Goal: Task Accomplishment & Management: Manage account settings

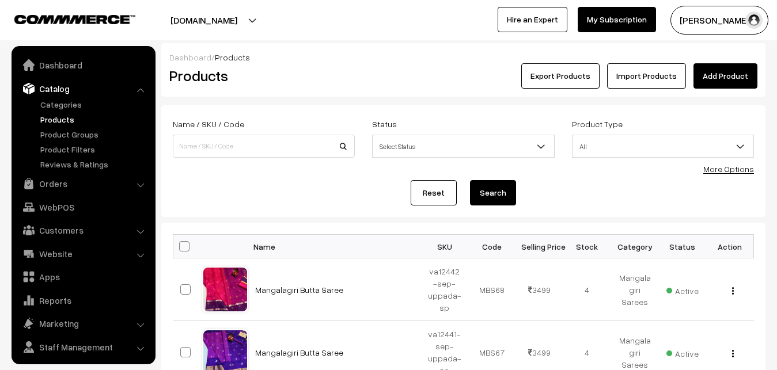
click at [69, 113] on link "Products" at bounding box center [94, 119] width 114 height 12
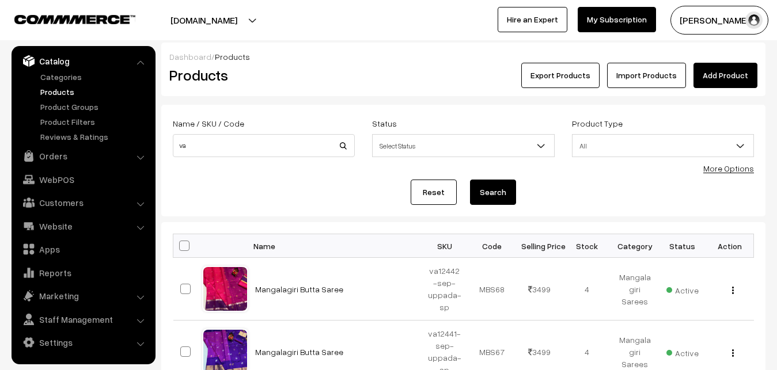
scroll to position [4, 0]
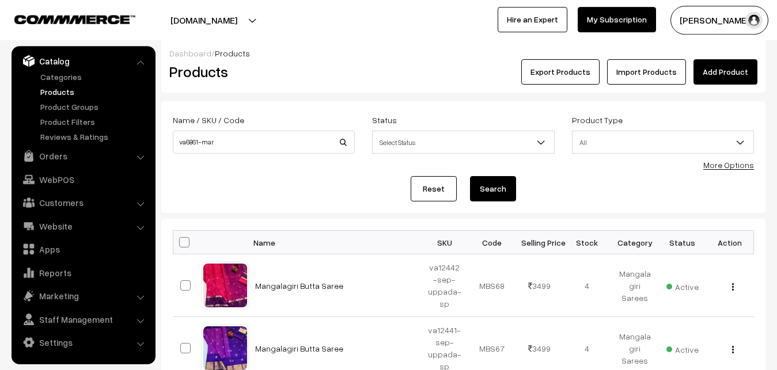
drag, startPoint x: 217, startPoint y: 143, endPoint x: 221, endPoint y: 131, distance: 12.0
click at [221, 131] on input "va6861-mar" at bounding box center [264, 142] width 182 height 23
type input "va6861-mar-mangalagiri-lax"
click at [491, 195] on button "Search" at bounding box center [493, 188] width 46 height 25
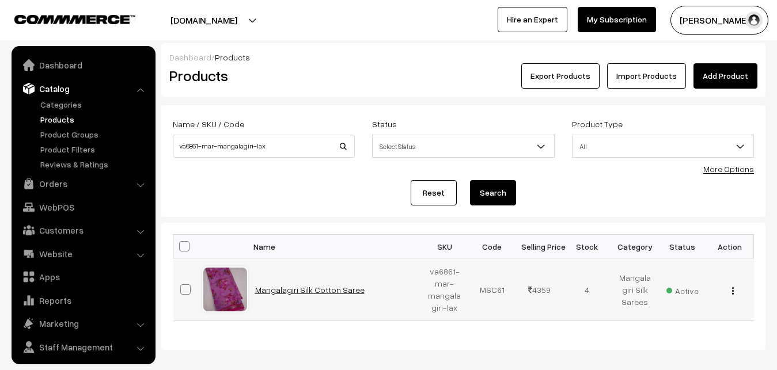
scroll to position [28, 0]
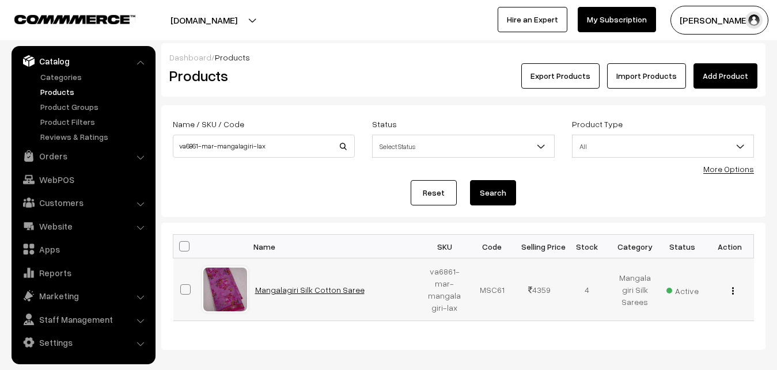
click at [288, 286] on link "Mangalagiri Silk Cotton Saree" at bounding box center [309, 290] width 109 height 10
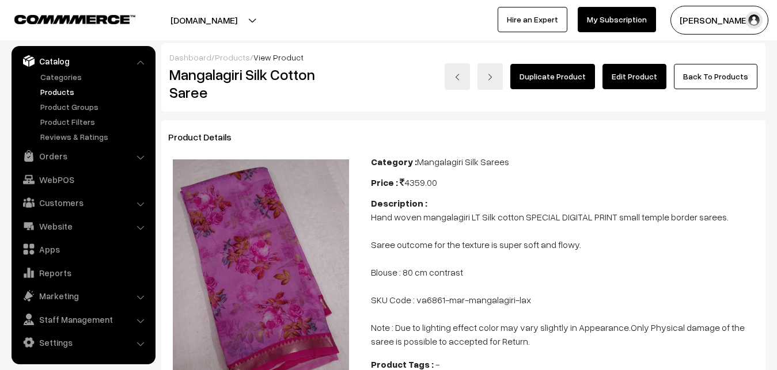
click at [616, 73] on link "Edit Product" at bounding box center [634, 76] width 64 height 25
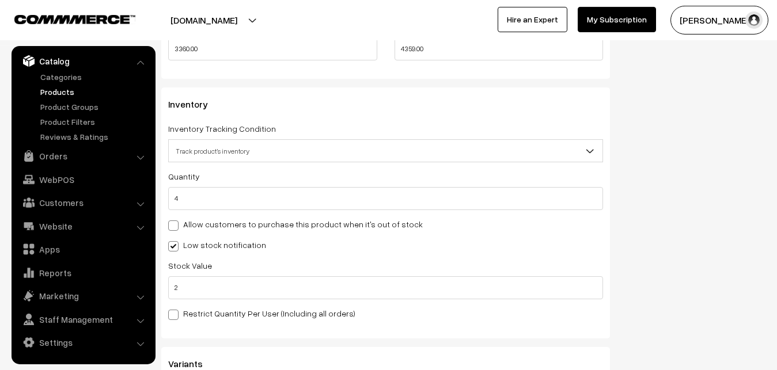
scroll to position [1058, 0]
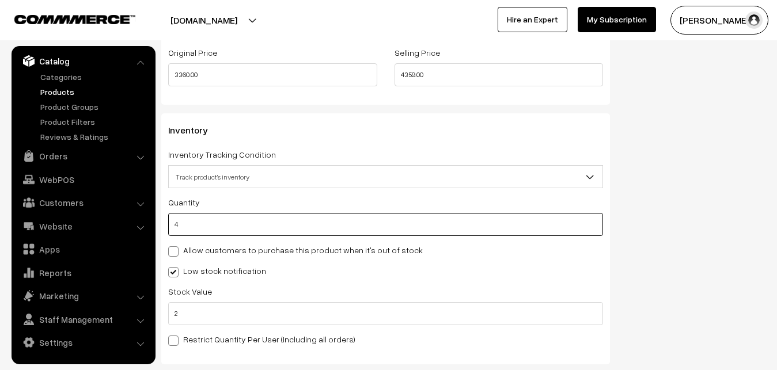
drag, startPoint x: 186, startPoint y: 221, endPoint x: 158, endPoint y: 222, distance: 28.2
click at [168, 222] on input "4" at bounding box center [385, 224] width 435 height 23
type input "0"
type input "4"
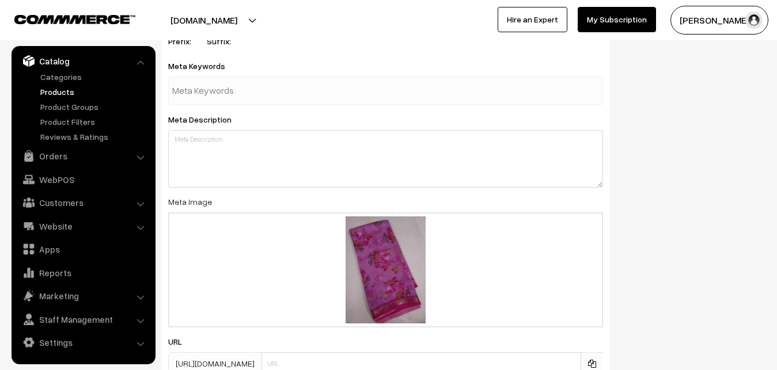
scroll to position [1772, 0]
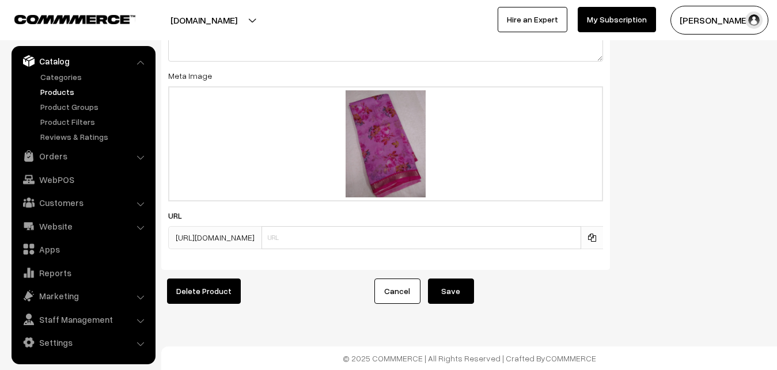
type input "0"
click at [455, 290] on button "Save" at bounding box center [451, 291] width 46 height 25
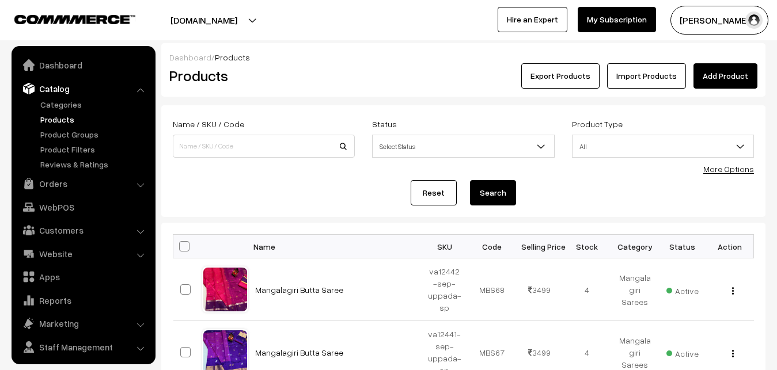
scroll to position [28, 0]
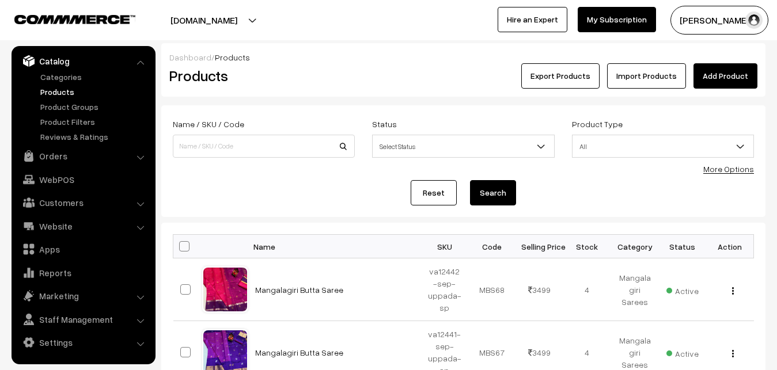
click at [50, 90] on link "Products" at bounding box center [94, 92] width 114 height 12
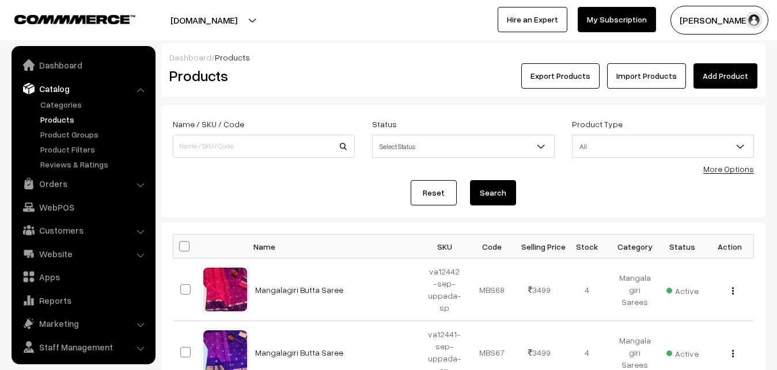
scroll to position [28, 0]
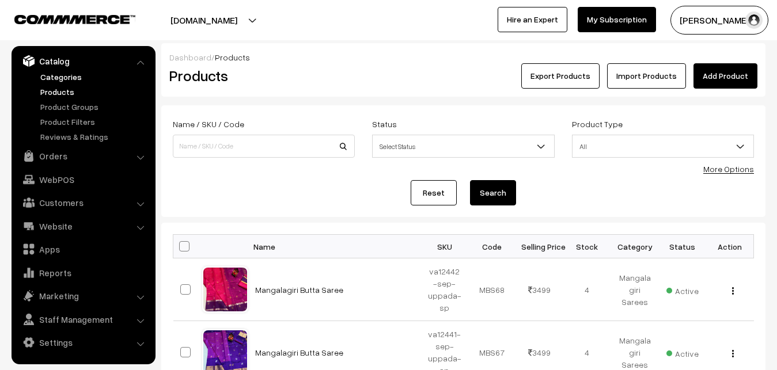
click at [62, 76] on link "Categories" at bounding box center [94, 77] width 114 height 12
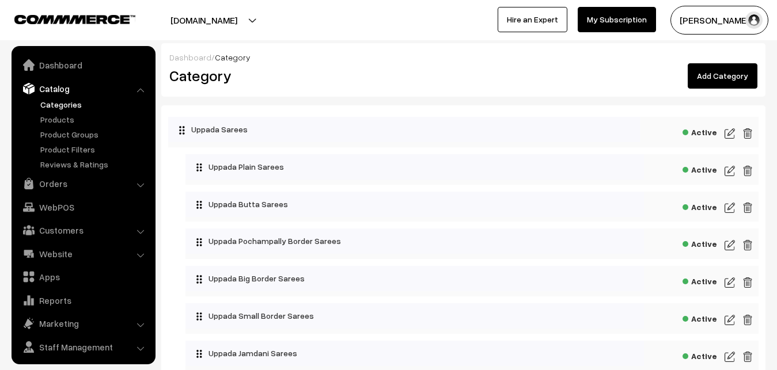
scroll to position [28, 0]
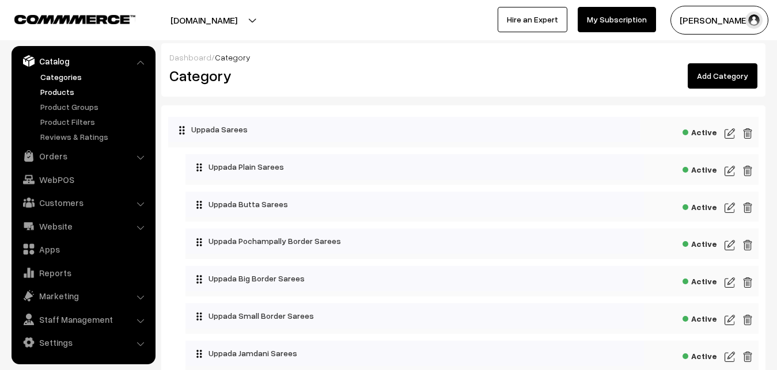
click at [55, 94] on link "Products" at bounding box center [94, 92] width 114 height 12
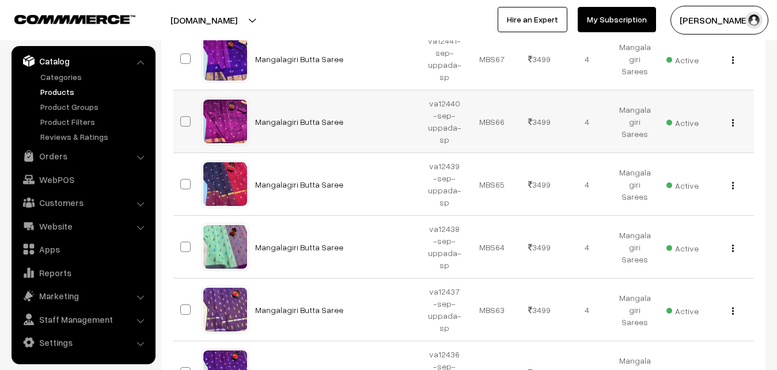
scroll to position [661, 0]
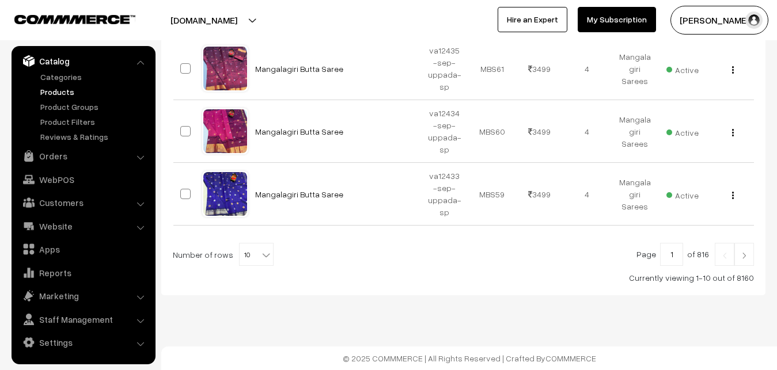
click at [64, 91] on link "Products" at bounding box center [94, 92] width 114 height 12
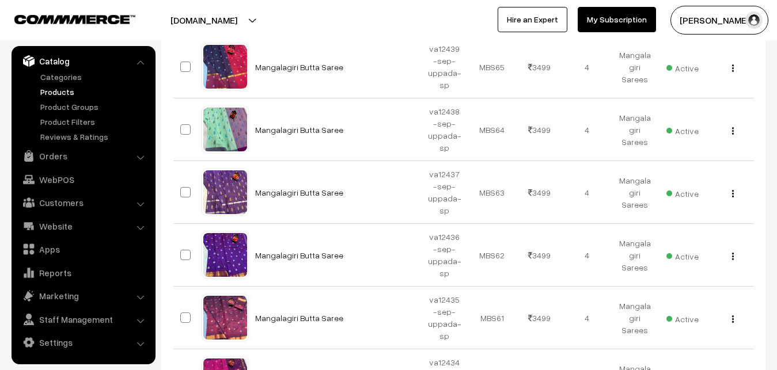
scroll to position [661, 0]
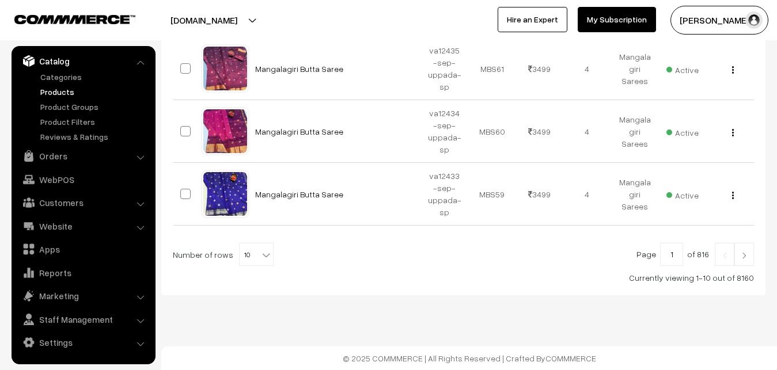
click at [262, 255] on b at bounding box center [266, 255] width 12 height 12
select select "100"
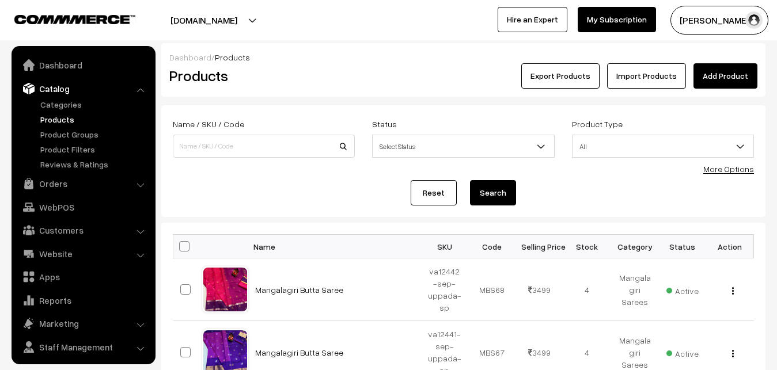
scroll to position [28, 0]
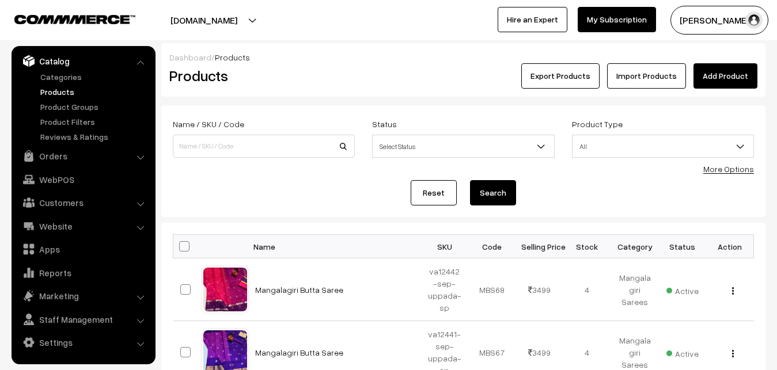
click at [735, 168] on link "More Options" at bounding box center [728, 169] width 51 height 10
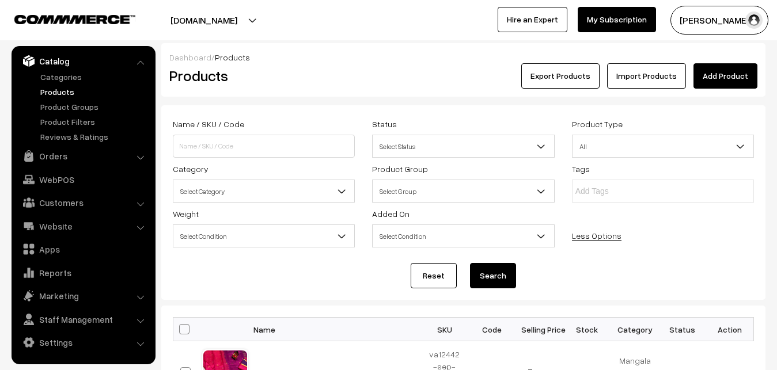
click at [302, 191] on span "Select Category" at bounding box center [263, 191] width 181 height 20
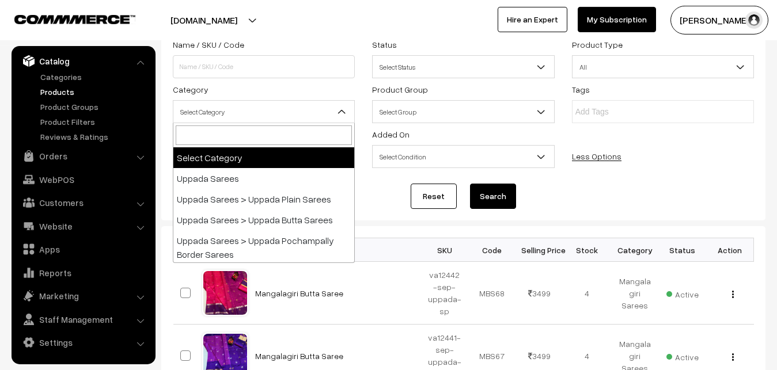
scroll to position [118, 0]
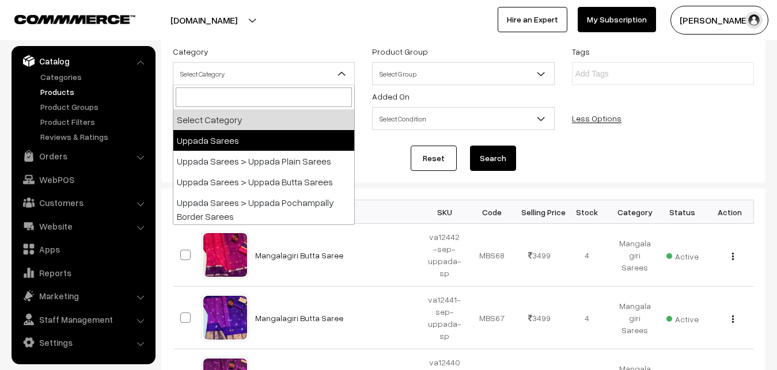
select select "1"
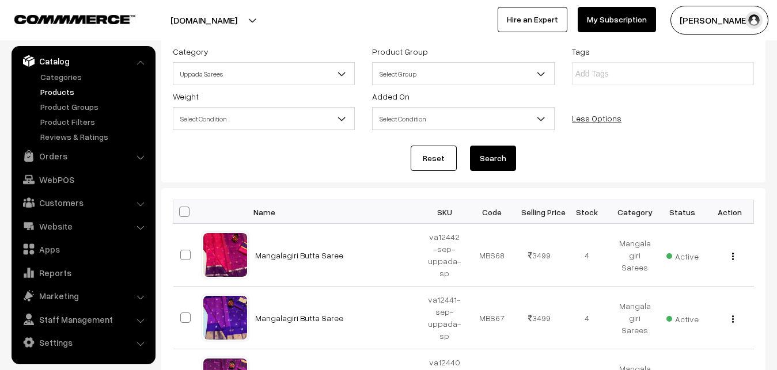
click at [482, 154] on button "Search" at bounding box center [493, 158] width 46 height 25
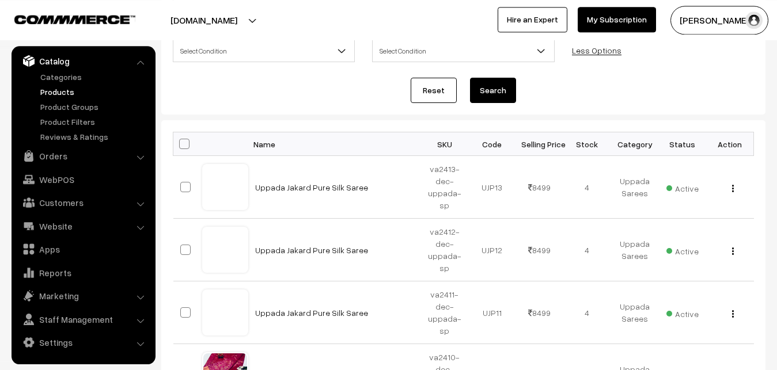
scroll to position [215, 0]
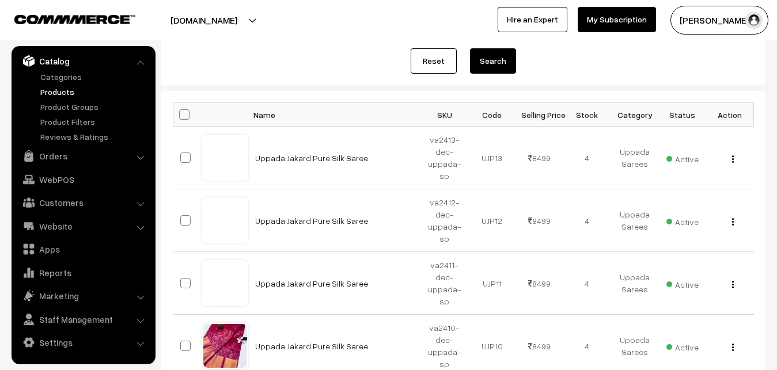
click at [181, 116] on span at bounding box center [184, 114] width 10 height 10
click at [181, 116] on input "checkbox" at bounding box center [176, 114] width 7 height 7
checkbox input "true"
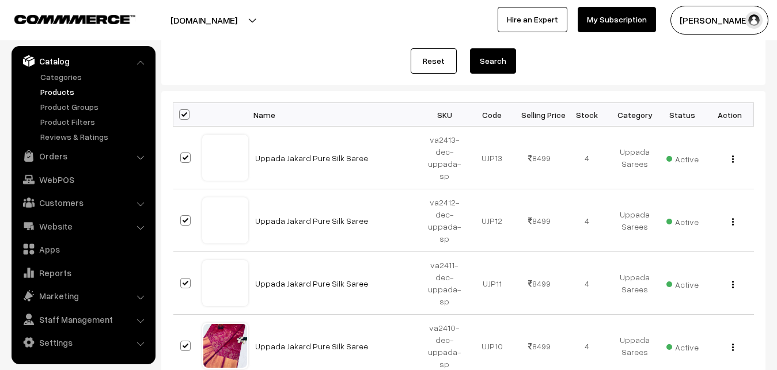
checkbox input "true"
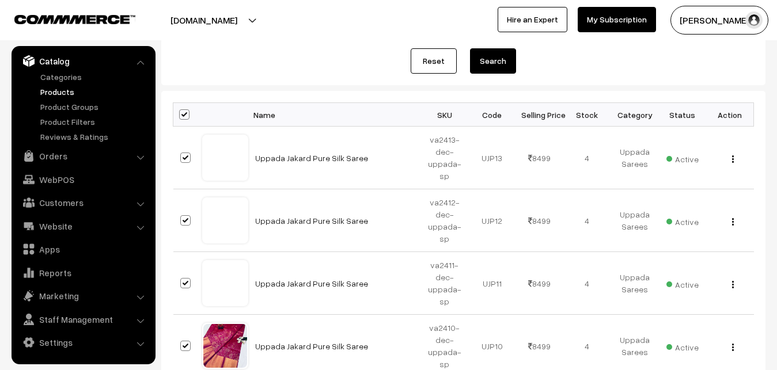
checkbox input "true"
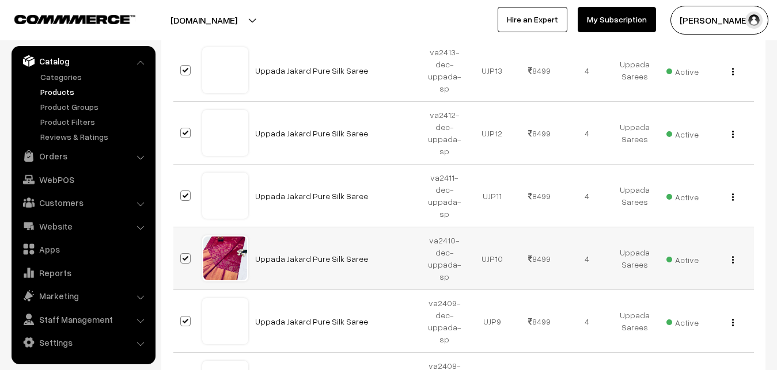
scroll to position [97, 0]
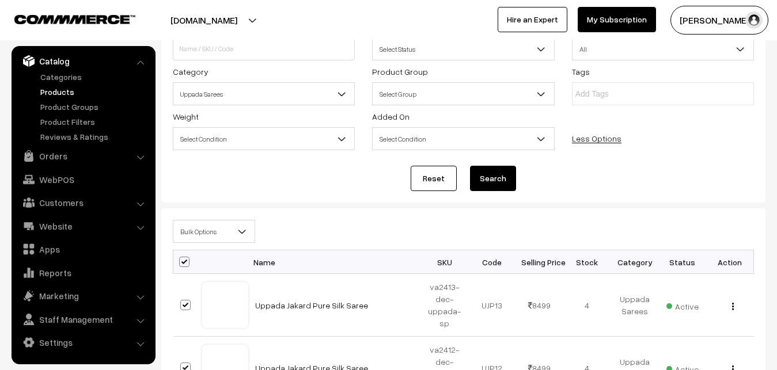
click at [242, 231] on b at bounding box center [242, 232] width 12 height 12
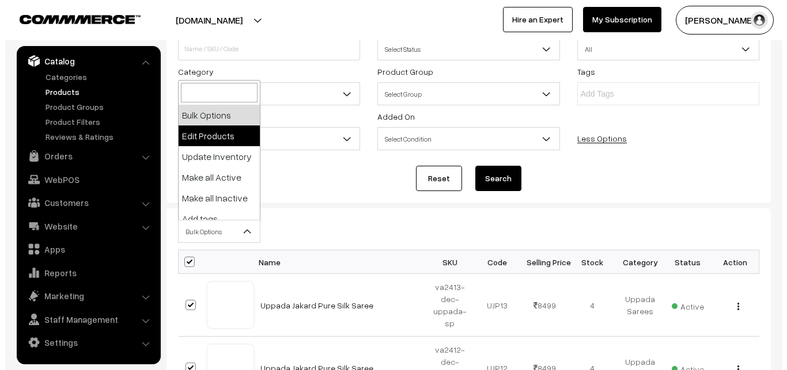
scroll to position [99, 0]
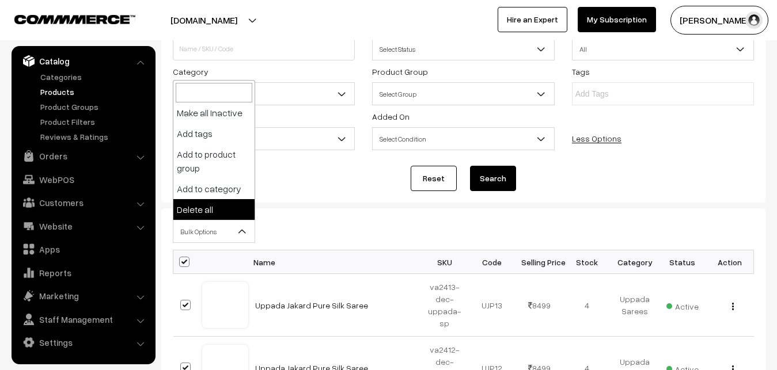
select select "delete"
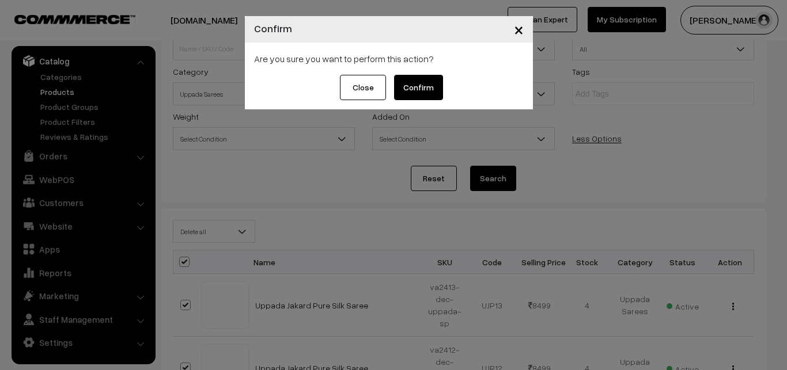
click at [414, 86] on button "Confirm" at bounding box center [418, 87] width 49 height 25
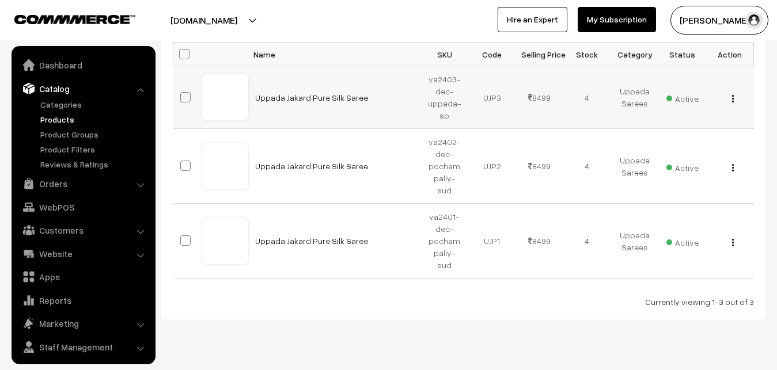
scroll to position [28, 0]
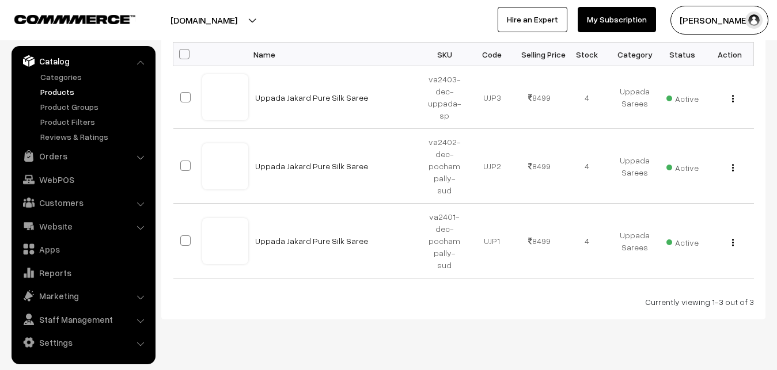
click at [182, 58] on span at bounding box center [184, 54] width 10 height 10
click at [181, 58] on input "checkbox" at bounding box center [176, 53] width 7 height 7
checkbox input "true"
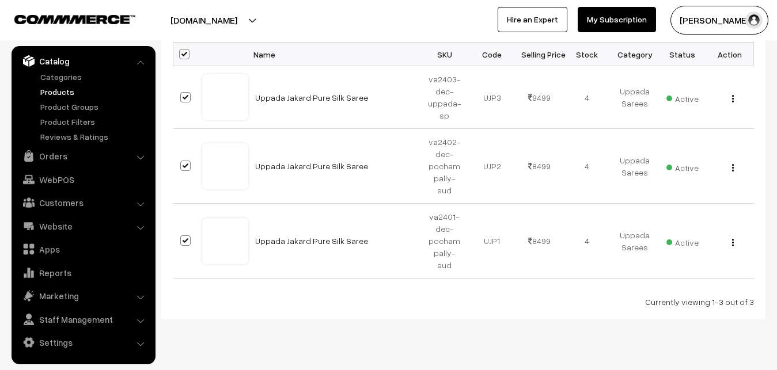
checkbox input "true"
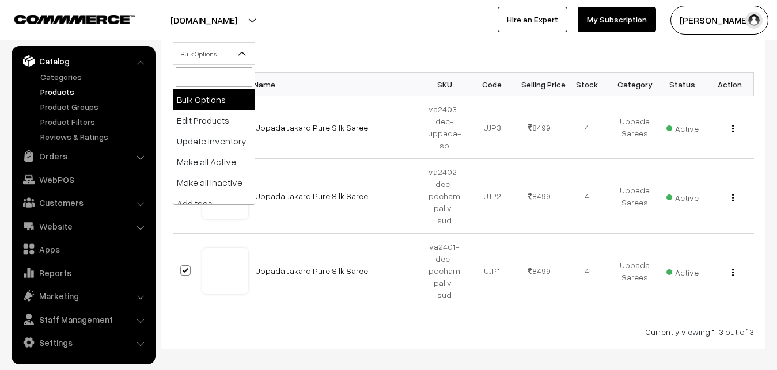
click at [242, 55] on b at bounding box center [242, 54] width 12 height 12
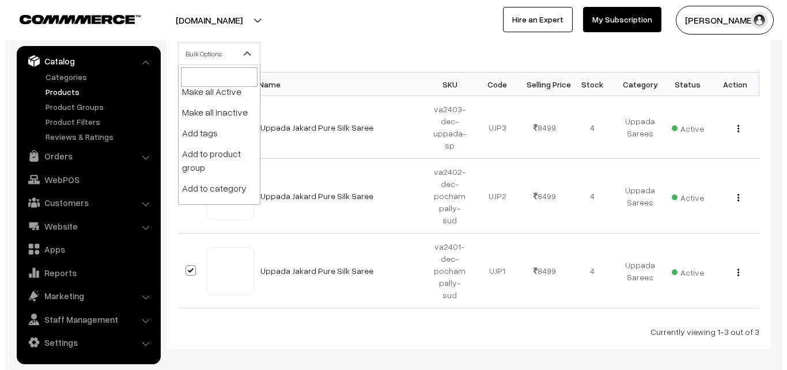
scroll to position [99, 0]
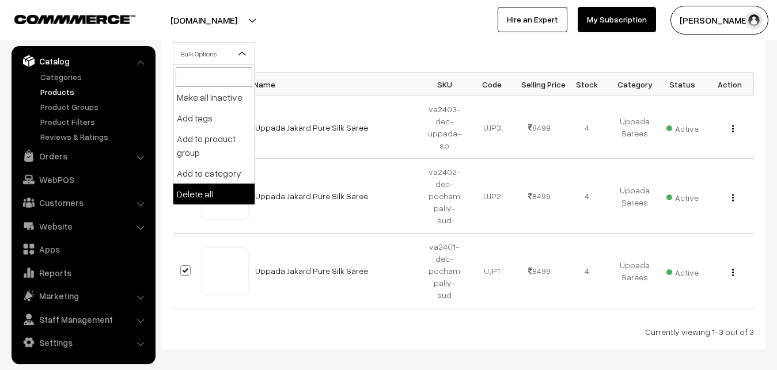
select select "delete"
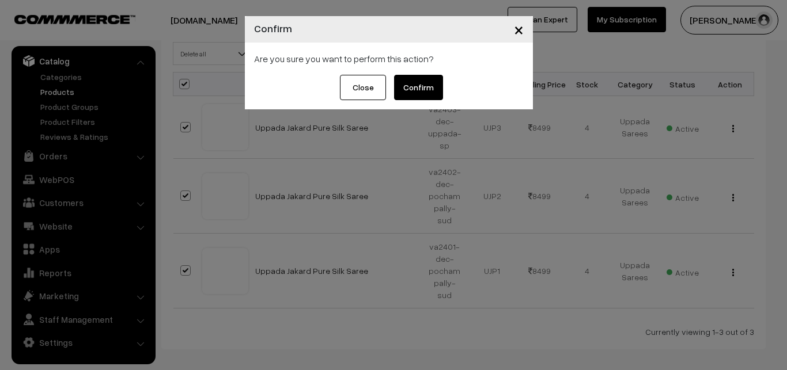
click at [422, 89] on button "Confirm" at bounding box center [418, 87] width 49 height 25
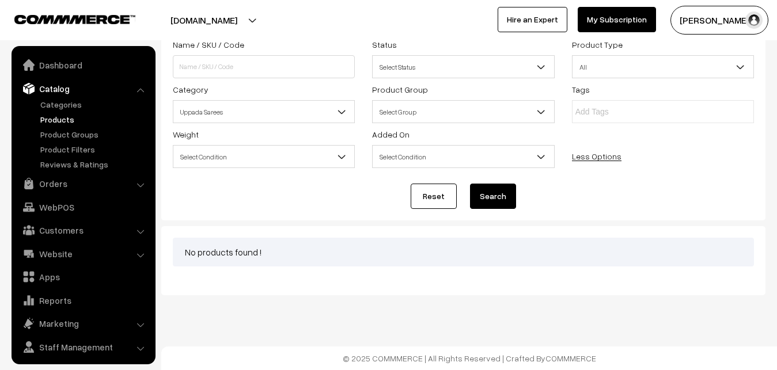
scroll to position [28, 0]
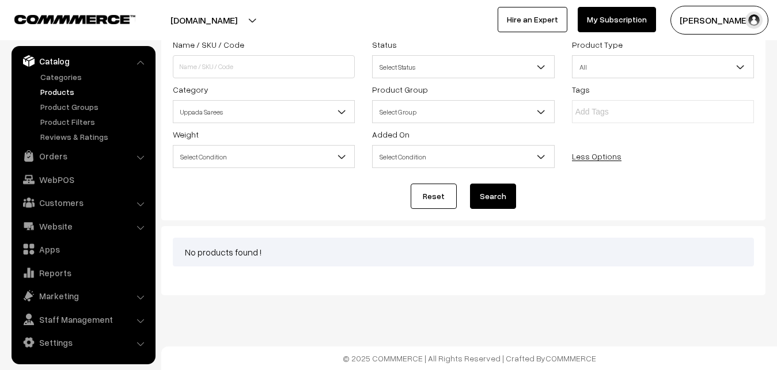
click at [55, 94] on link "Products" at bounding box center [94, 92] width 114 height 12
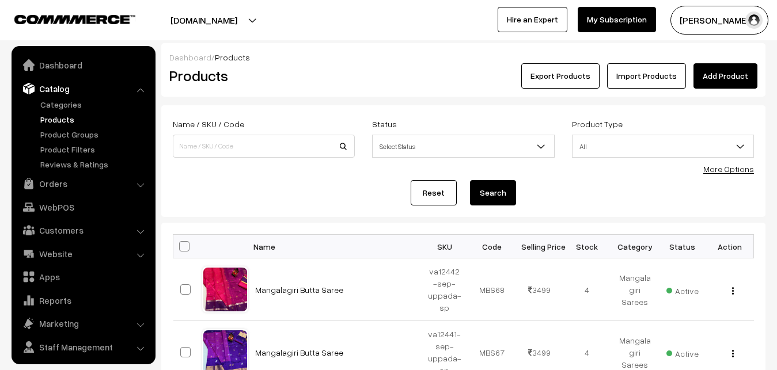
scroll to position [28, 0]
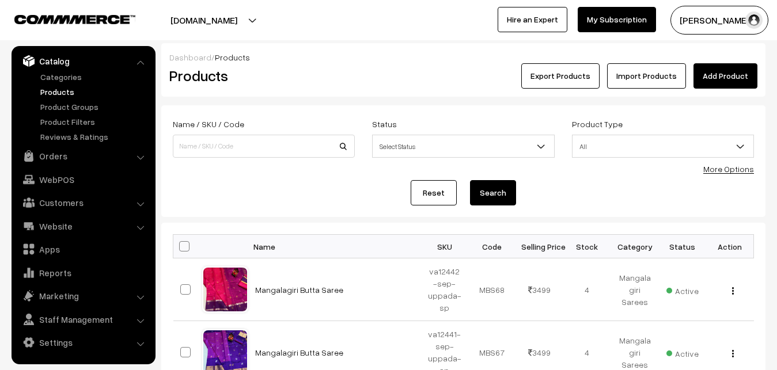
click at [736, 169] on link "More Options" at bounding box center [728, 169] width 51 height 10
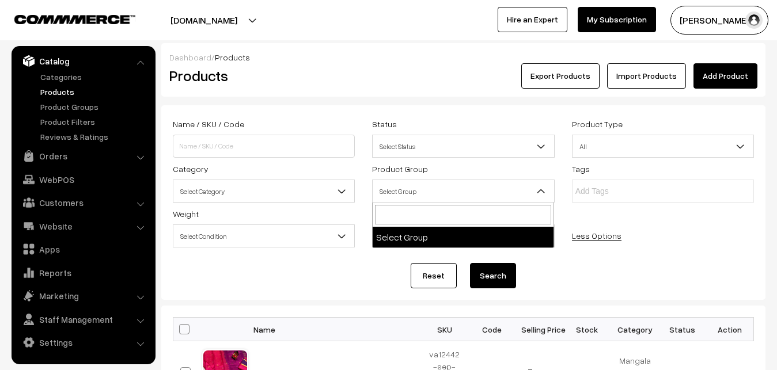
click at [539, 191] on b at bounding box center [542, 191] width 12 height 12
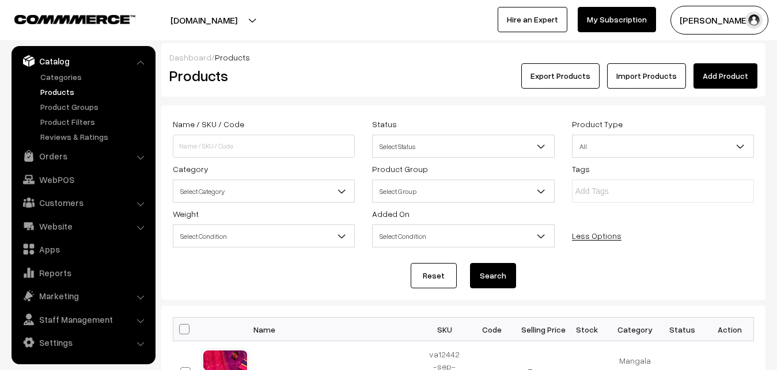
click at [283, 191] on span "Select Category" at bounding box center [263, 191] width 181 height 20
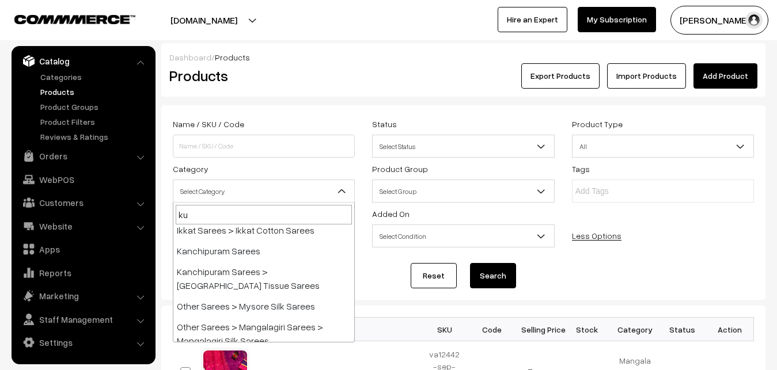
scroll to position [0, 0]
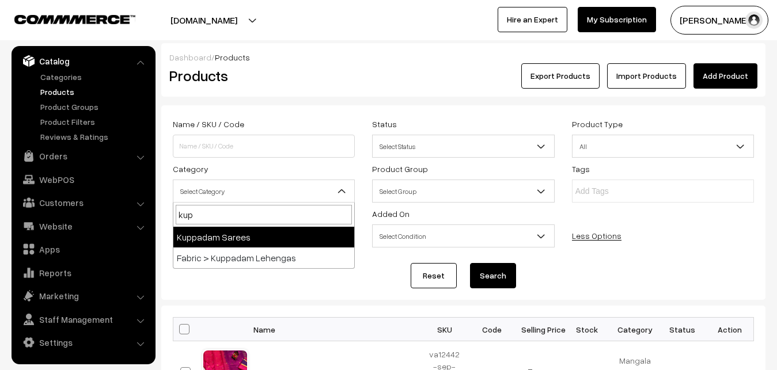
type input "kup"
select select "18"
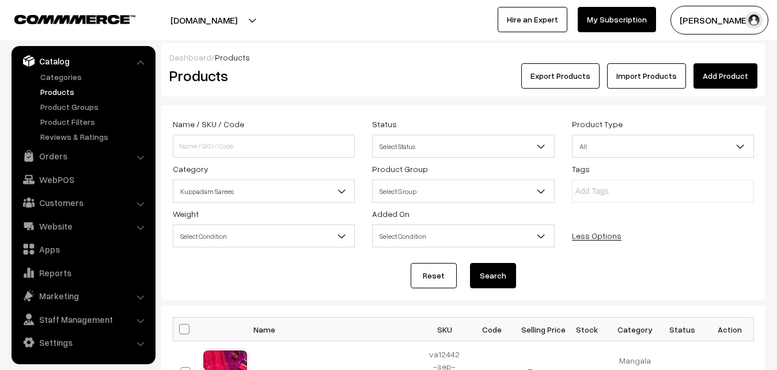
click at [510, 275] on button "Search" at bounding box center [493, 275] width 46 height 25
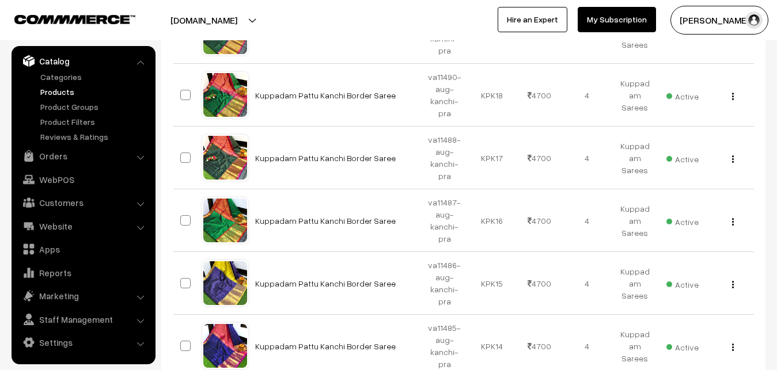
scroll to position [744, 0]
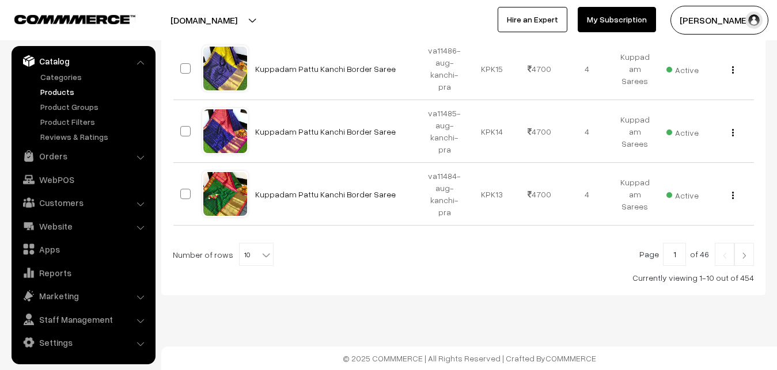
click at [262, 249] on span at bounding box center [268, 251] width 12 height 15
select select "100"
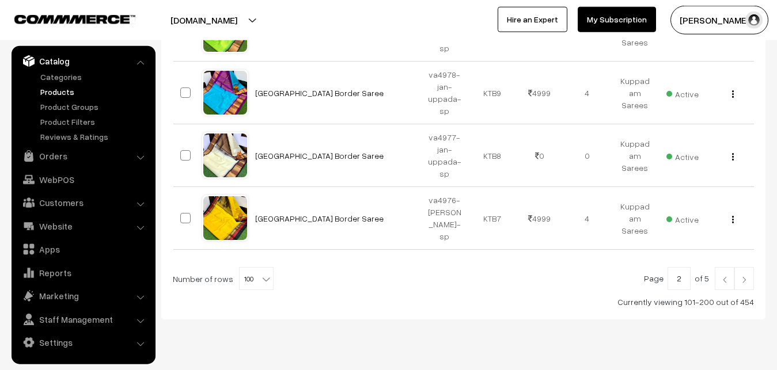
scroll to position [6394, 0]
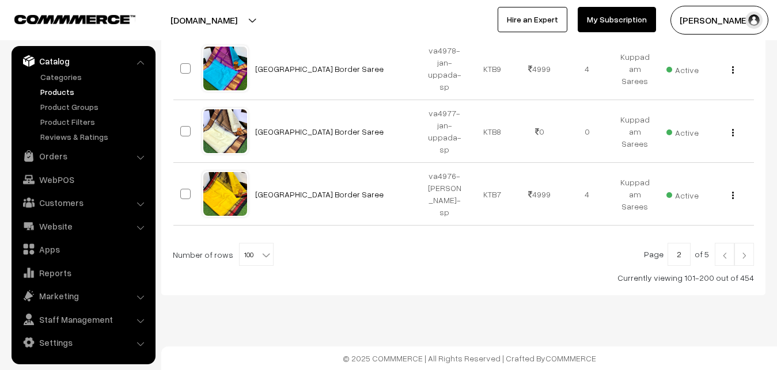
click at [745, 253] on img at bounding box center [744, 255] width 10 height 7
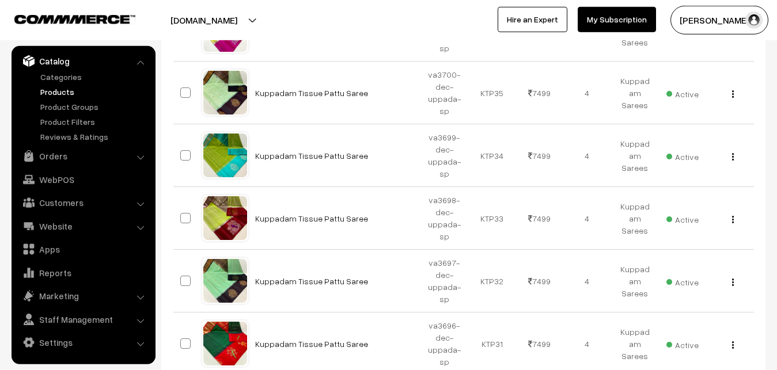
scroll to position [6359, 0]
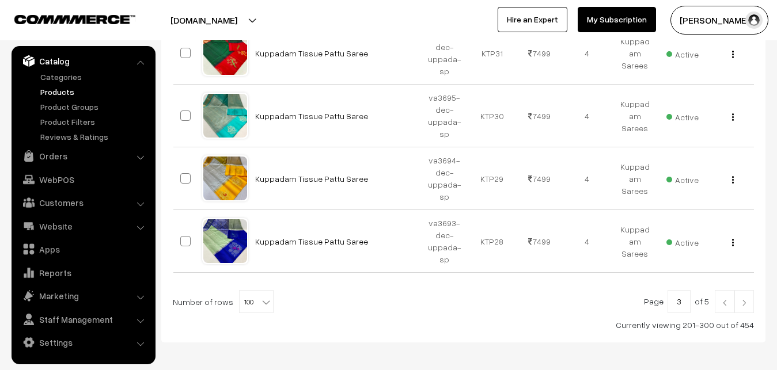
click at [743, 300] on img at bounding box center [744, 303] width 10 height 7
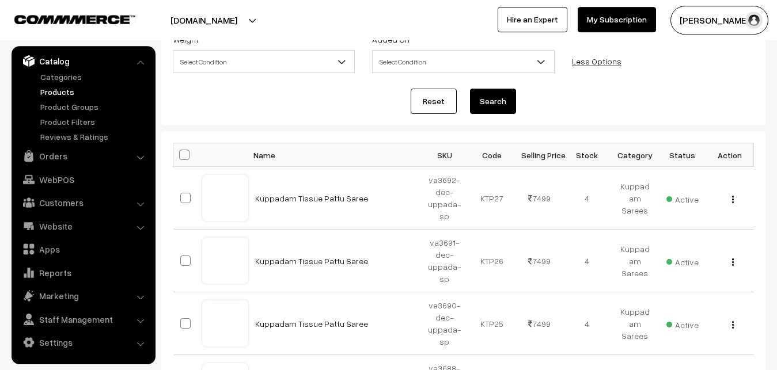
scroll to position [118, 0]
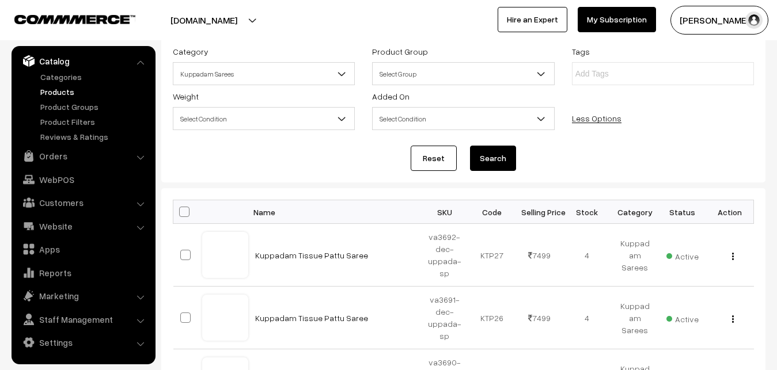
click at [185, 217] on span at bounding box center [184, 212] width 10 height 10
click at [181, 215] on input "checkbox" at bounding box center [176, 211] width 7 height 7
checkbox input "true"
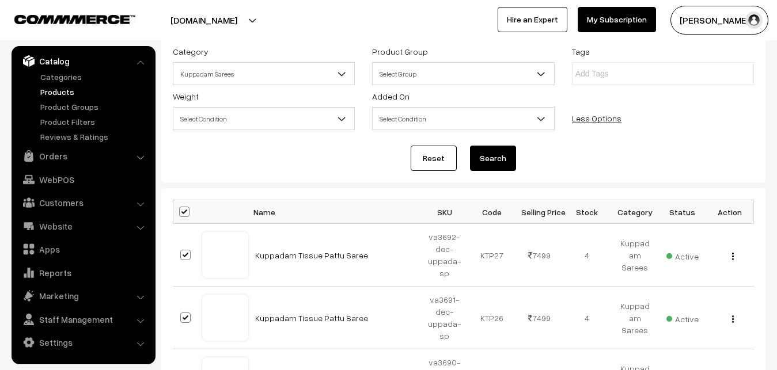
checkbox input "true"
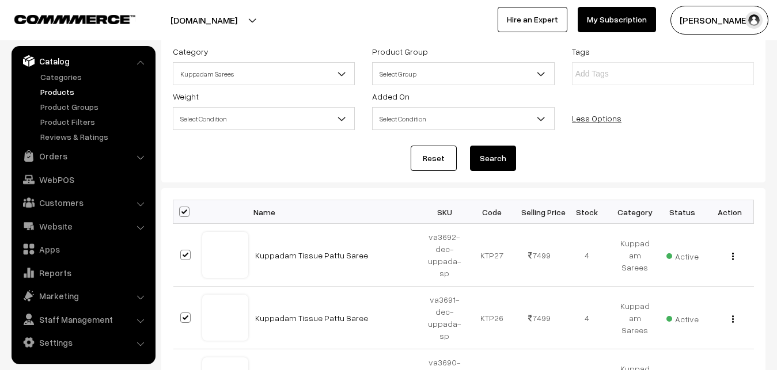
checkbox input "true"
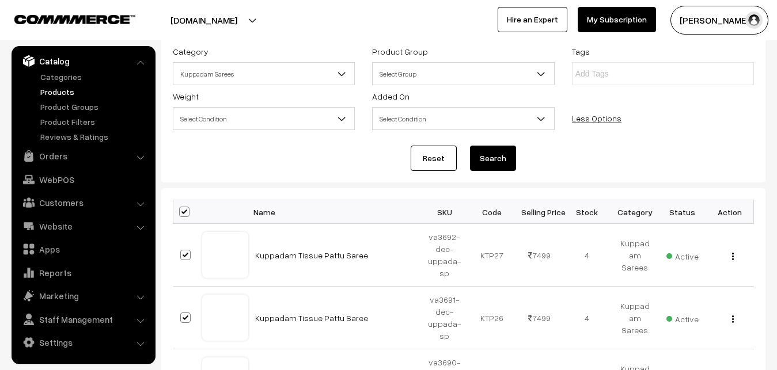
checkbox input "true"
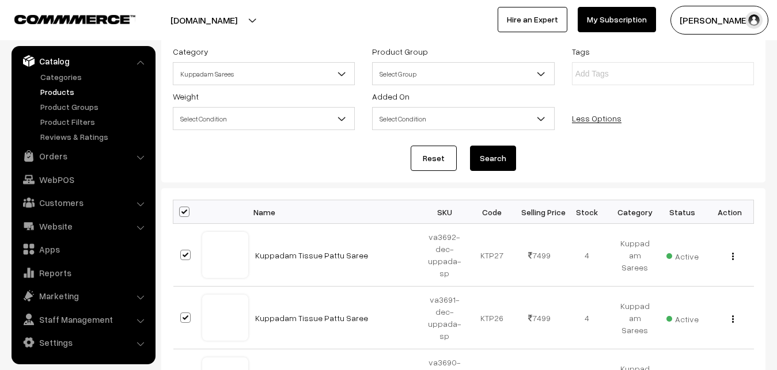
checkbox input "true"
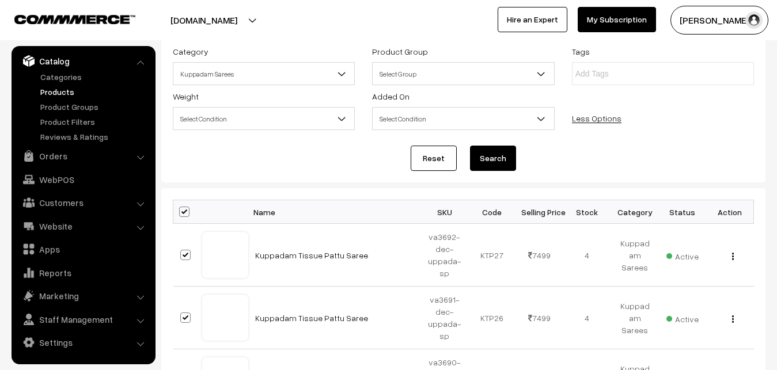
checkbox input "true"
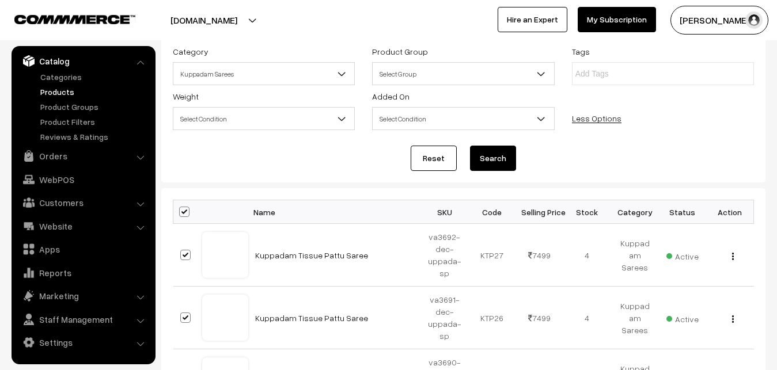
checkbox input "true"
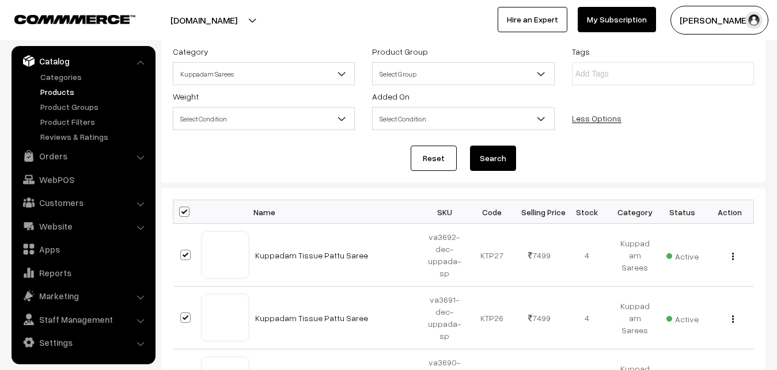
checkbox input "true"
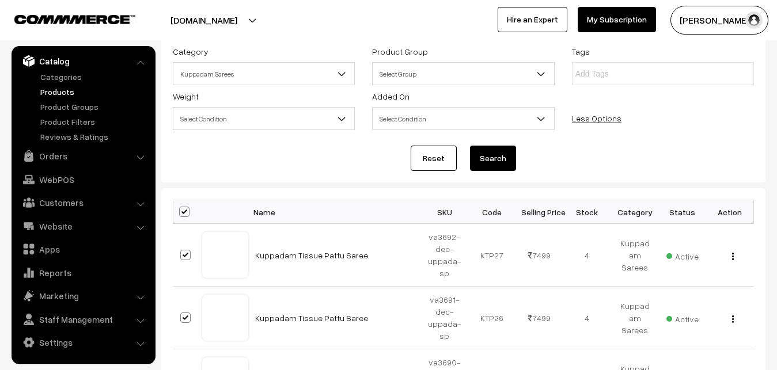
checkbox input "true"
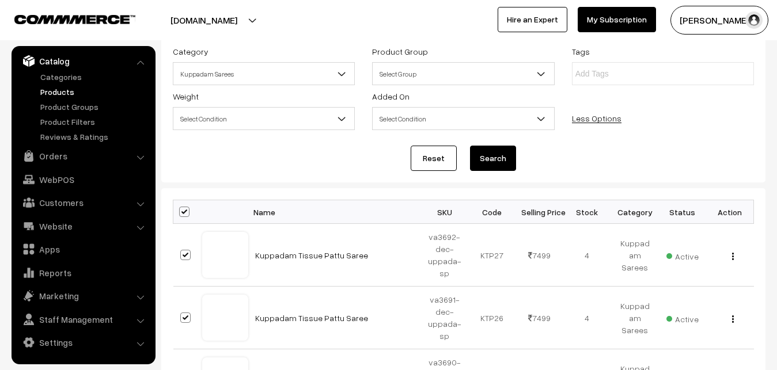
checkbox input "true"
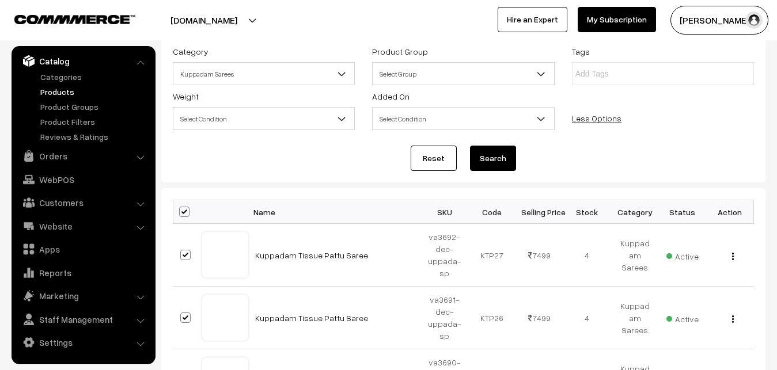
checkbox input "true"
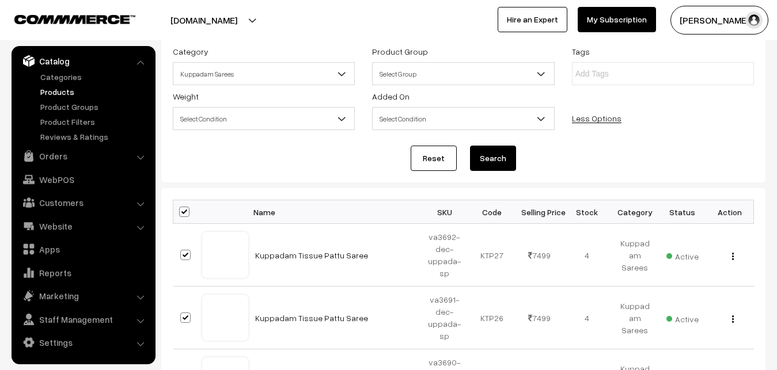
checkbox input "true"
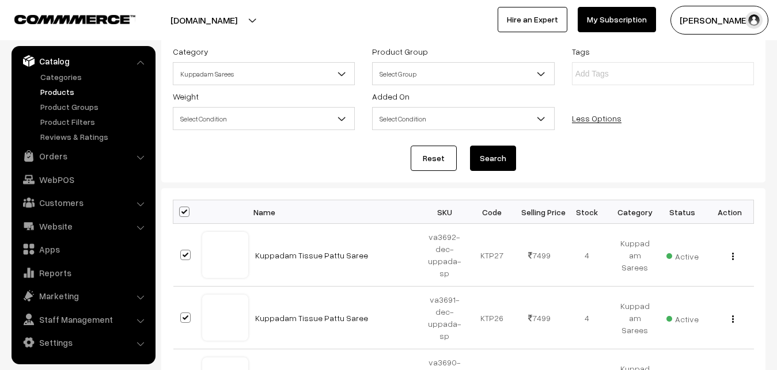
checkbox input "true"
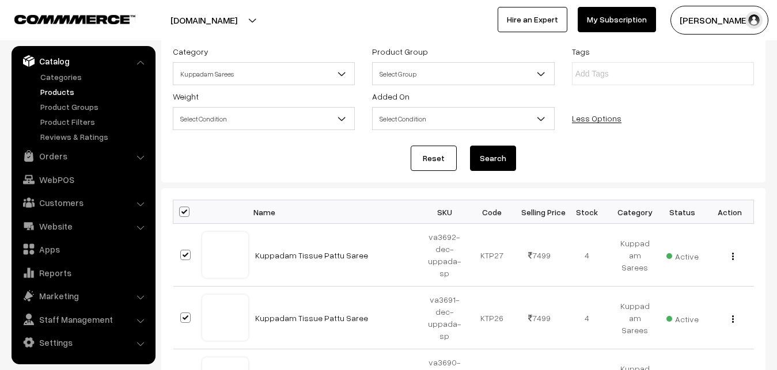
checkbox input "true"
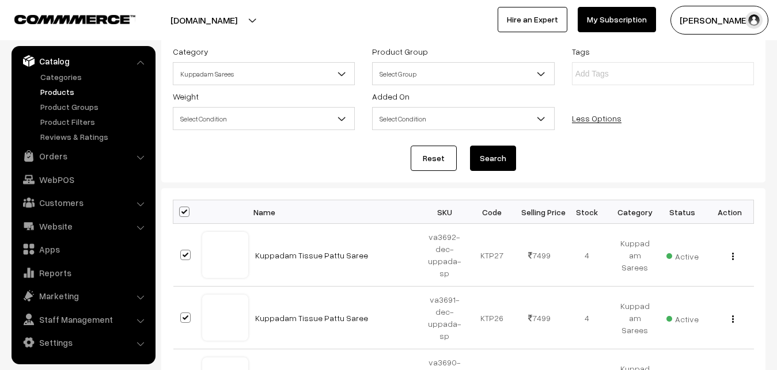
checkbox input "true"
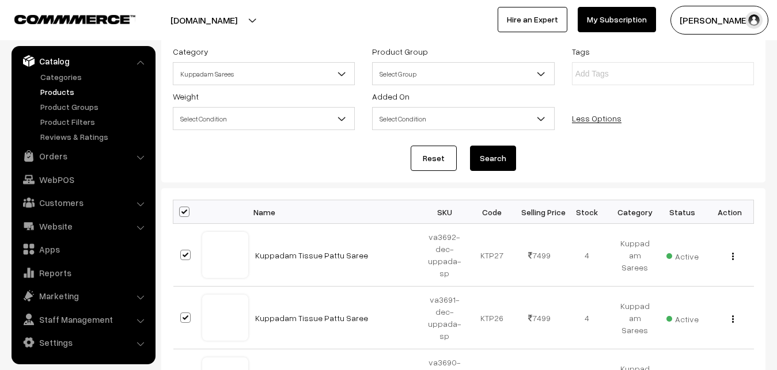
checkbox input "true"
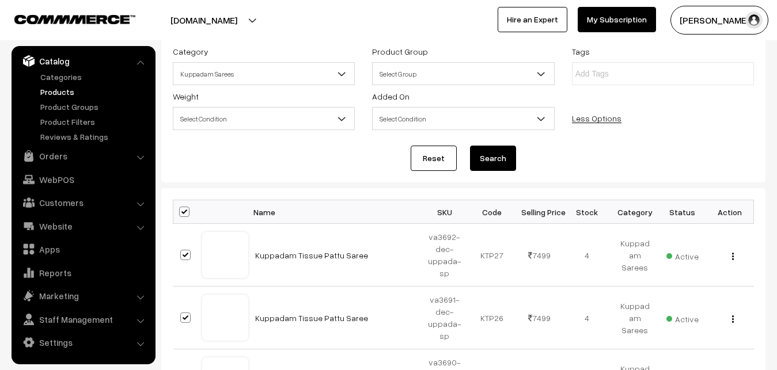
checkbox input "true"
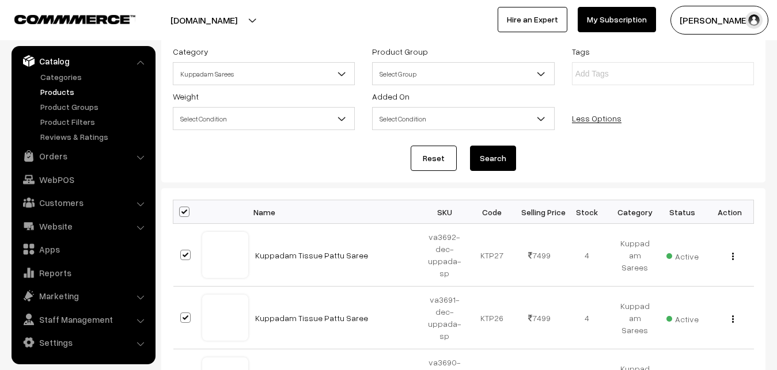
checkbox input "true"
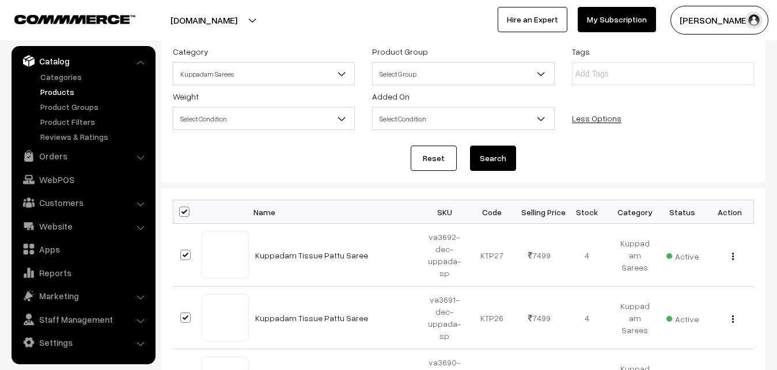
checkbox input "true"
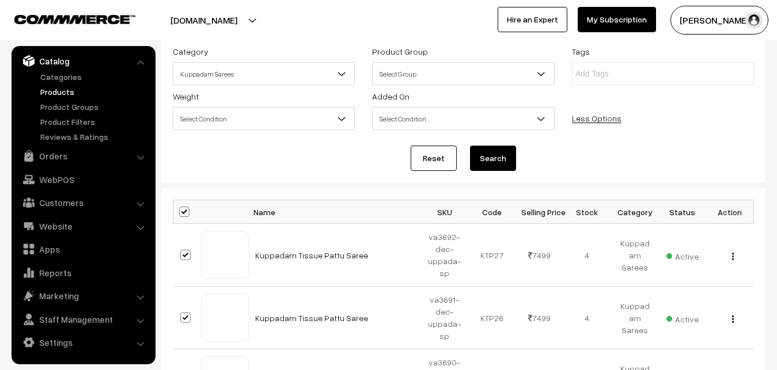
checkbox input "true"
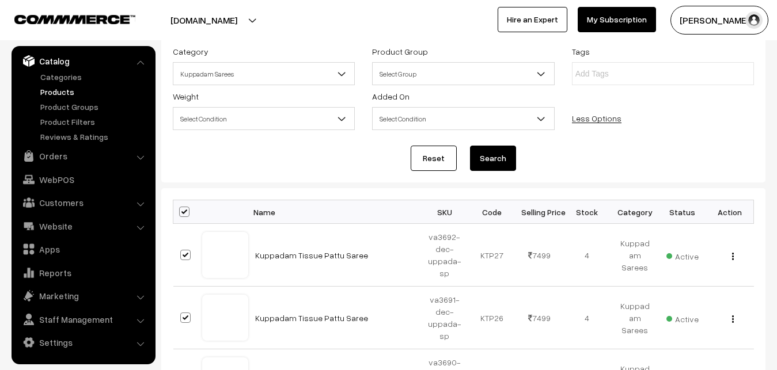
checkbox input "true"
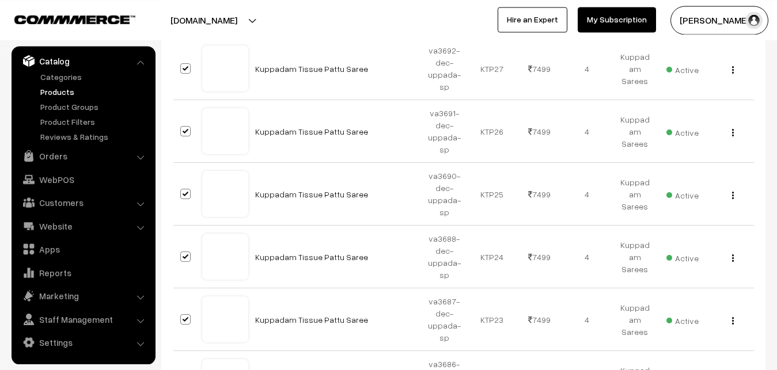
scroll to position [235, 0]
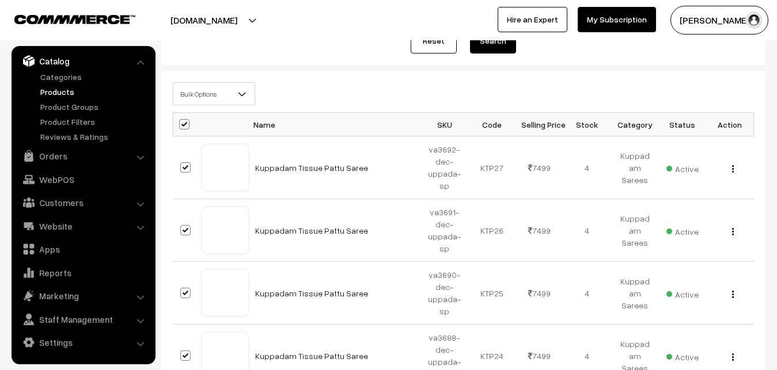
click at [241, 96] on b at bounding box center [242, 94] width 12 height 12
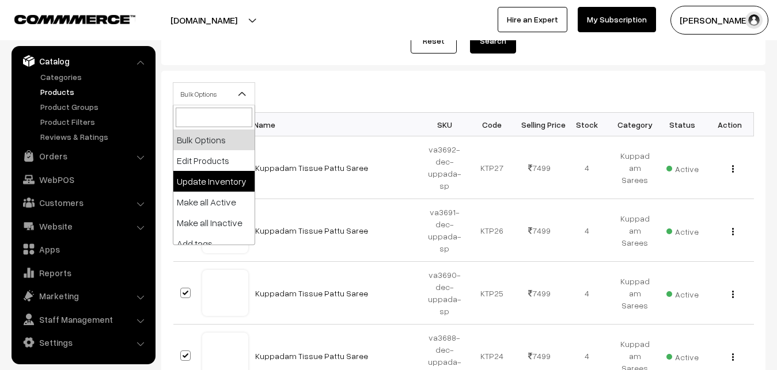
scroll to position [99, 0]
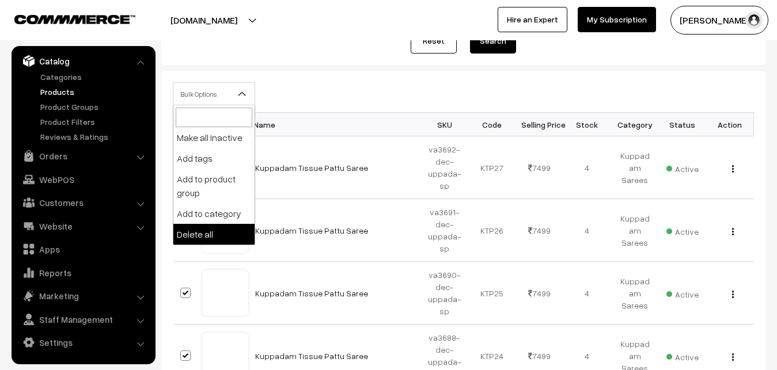
select select "delete"
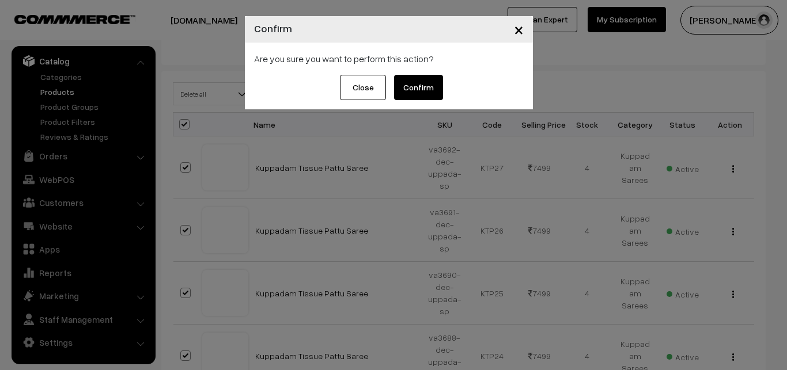
click at [426, 85] on button "Confirm" at bounding box center [418, 87] width 49 height 25
click at [345, 88] on button "Close" at bounding box center [354, 87] width 46 height 25
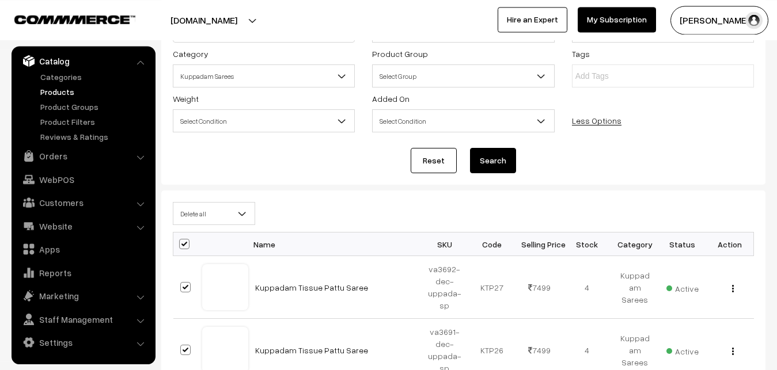
scroll to position [176, 0]
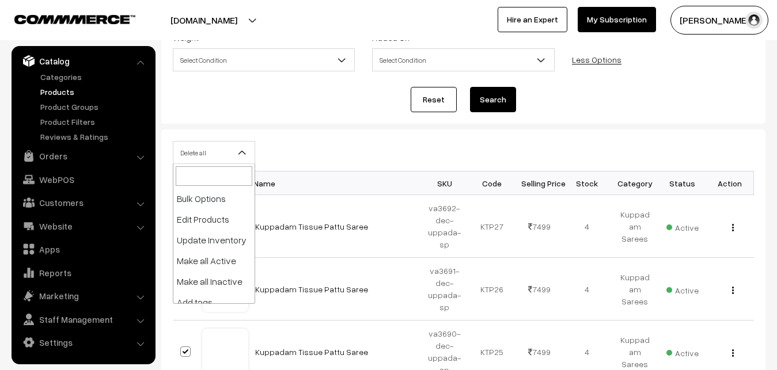
click at [245, 149] on b at bounding box center [242, 153] width 12 height 12
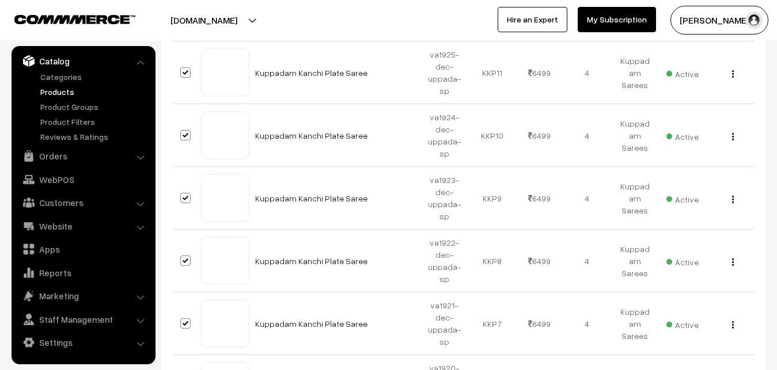
scroll to position [6424, 0]
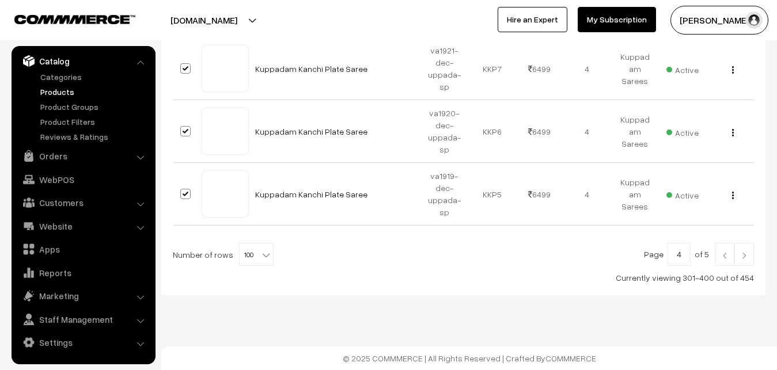
click at [723, 256] on img at bounding box center [724, 255] width 10 height 7
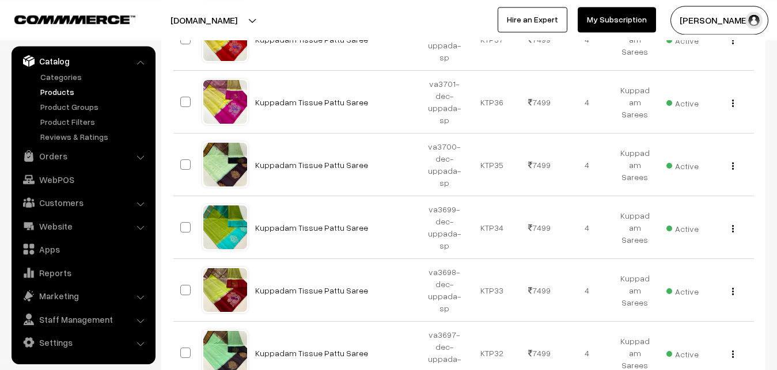
scroll to position [6394, 0]
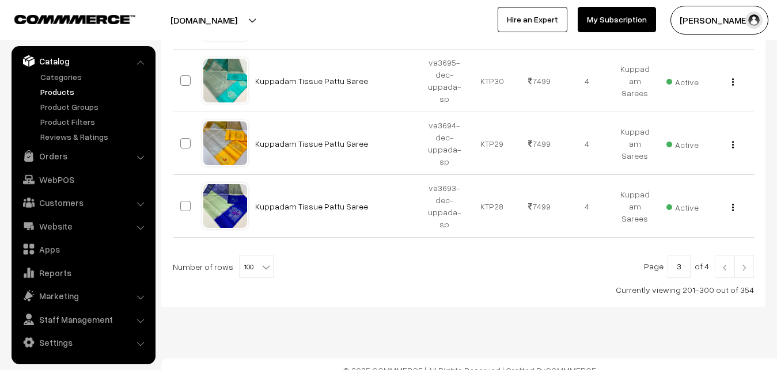
click at [742, 255] on link at bounding box center [744, 266] width 20 height 23
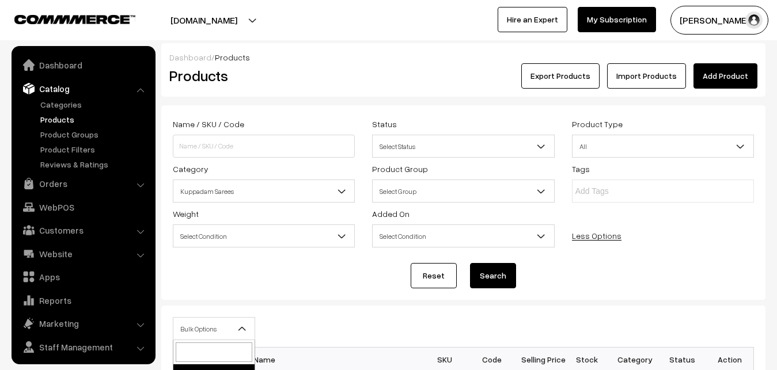
click at [239, 323] on b at bounding box center [242, 329] width 12 height 12
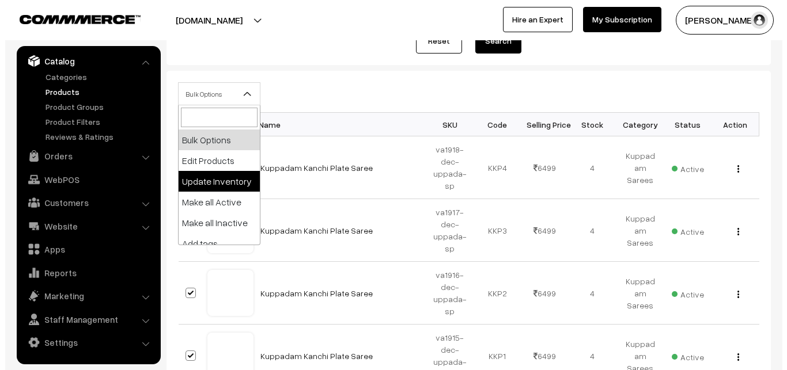
scroll to position [99, 0]
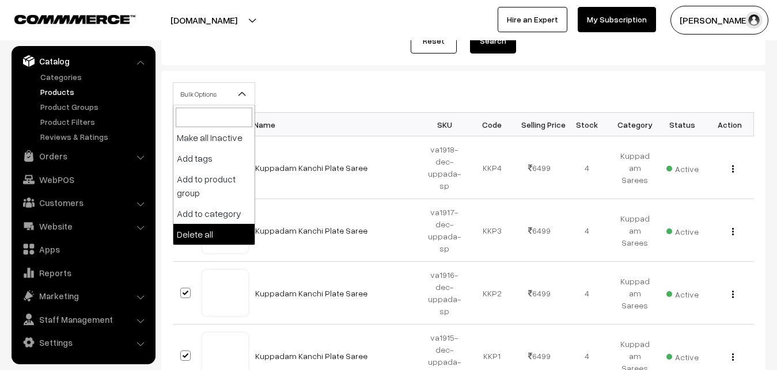
select select "delete"
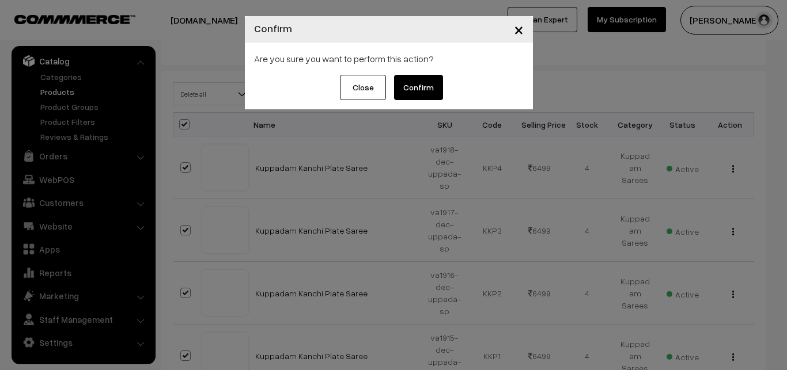
click at [422, 86] on button "Confirm" at bounding box center [418, 87] width 49 height 25
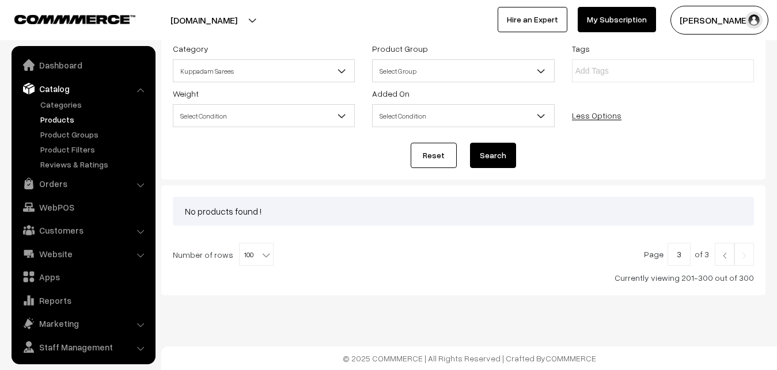
scroll to position [28, 0]
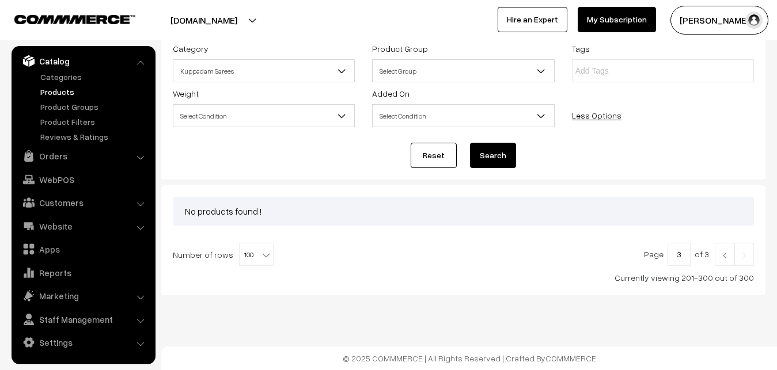
click at [726, 256] on img at bounding box center [724, 255] width 10 height 7
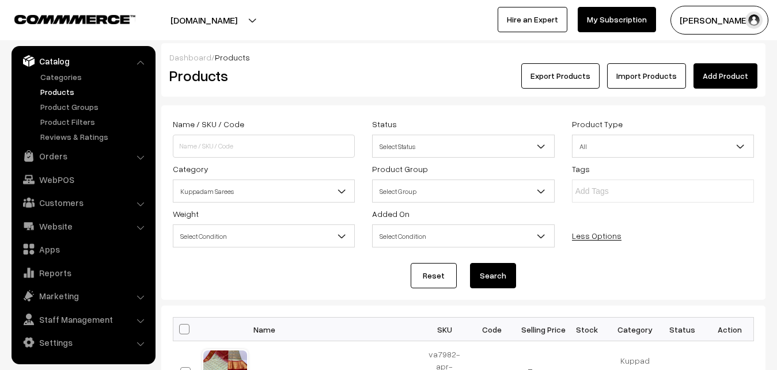
scroll to position [235, 0]
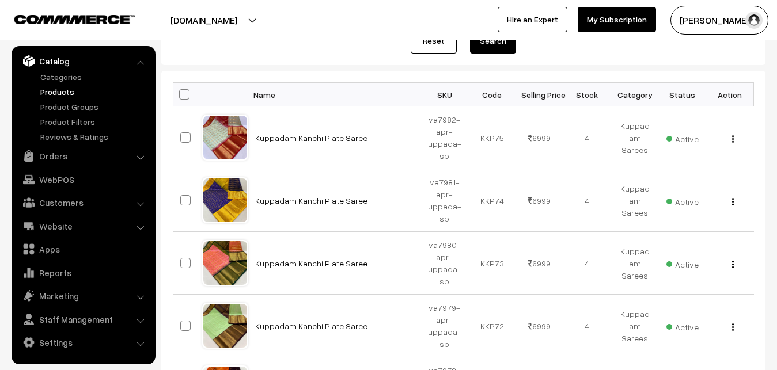
click at [183, 97] on span at bounding box center [184, 94] width 10 height 10
click at [181, 97] on input "checkbox" at bounding box center [176, 93] width 7 height 7
checkbox input "true"
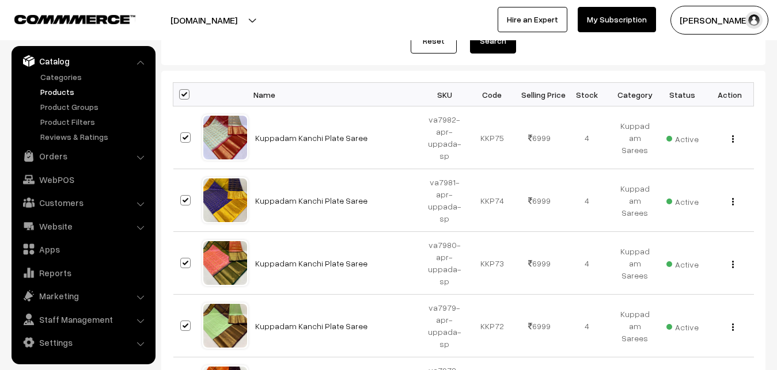
checkbox input "true"
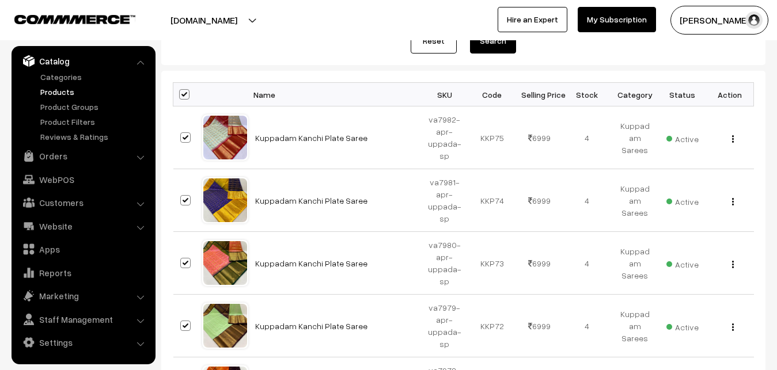
checkbox input "true"
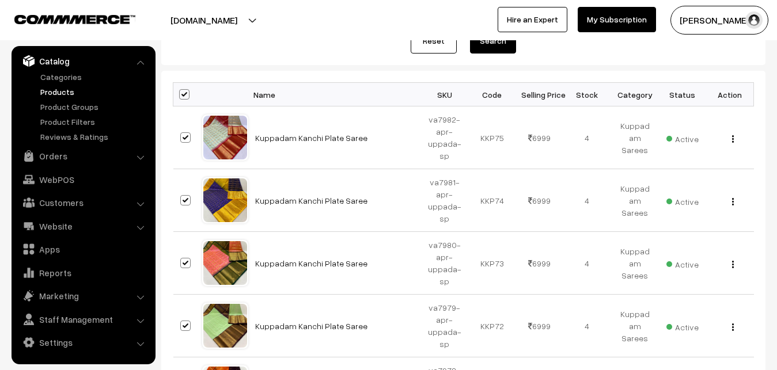
checkbox input "true"
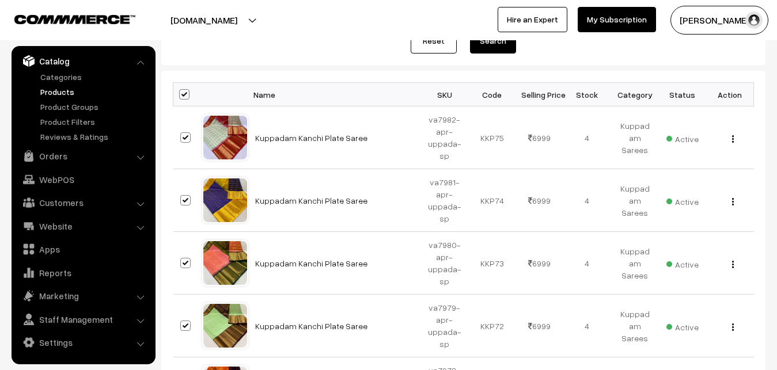
checkbox input "true"
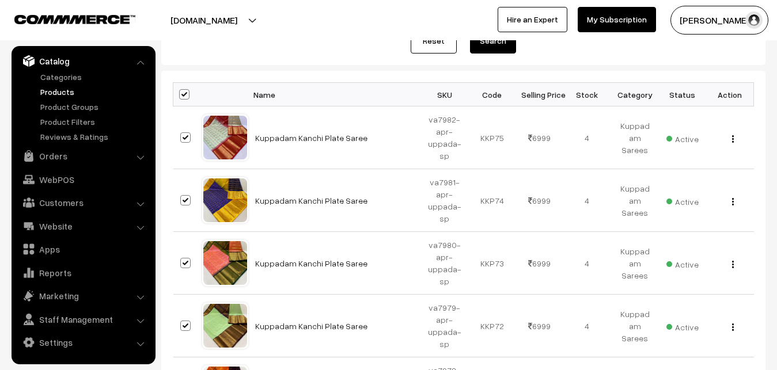
checkbox input "true"
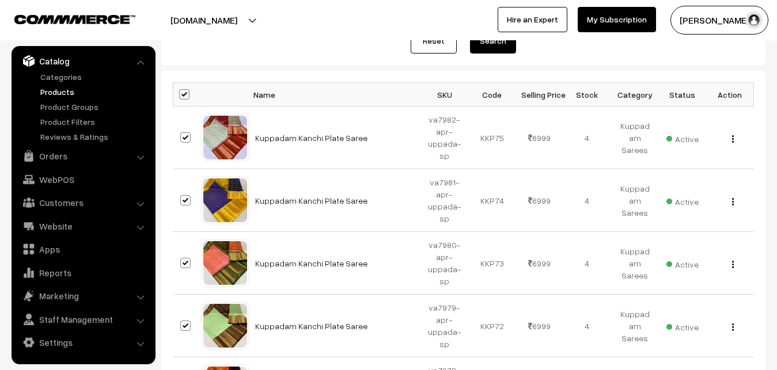
checkbox input "true"
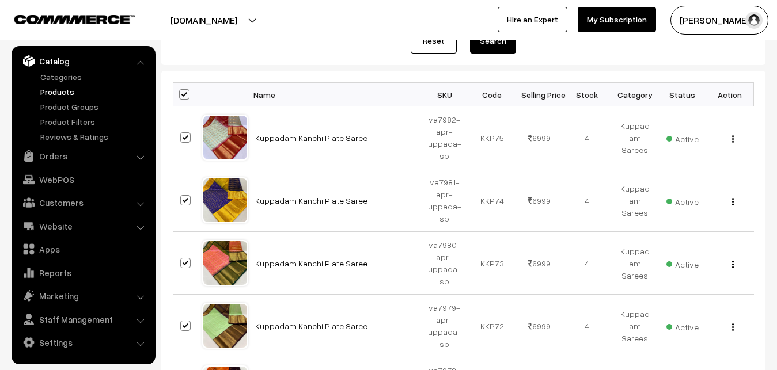
checkbox input "true"
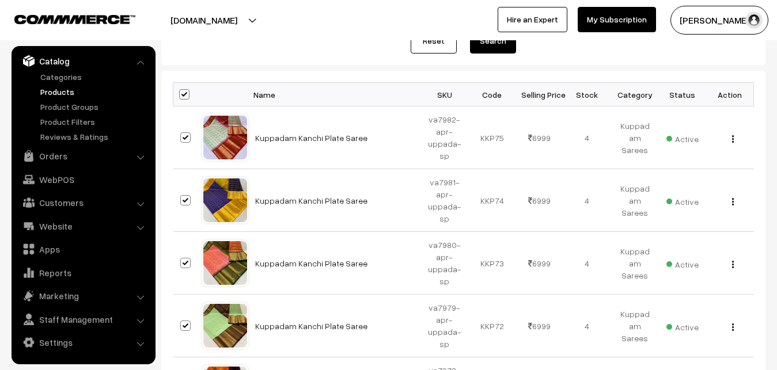
checkbox input "true"
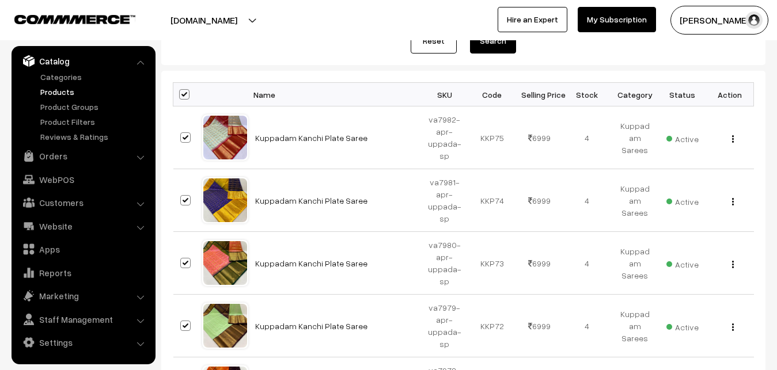
checkbox input "true"
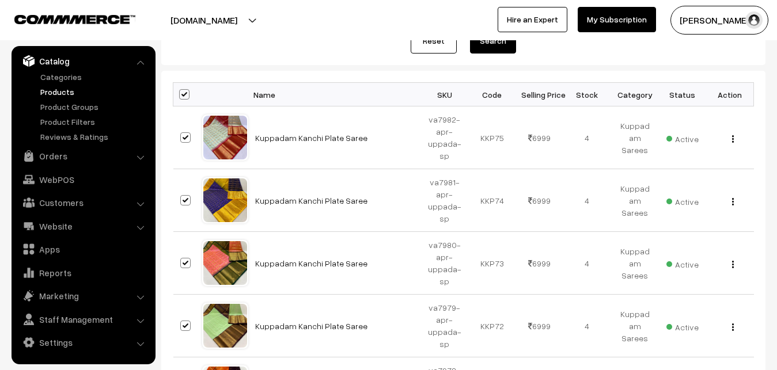
checkbox input "true"
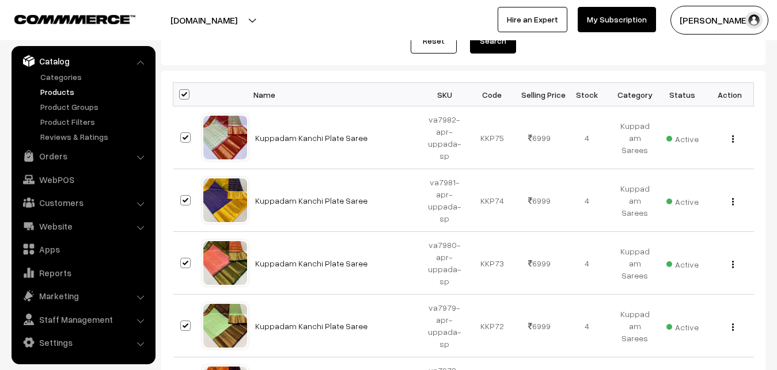
checkbox input "true"
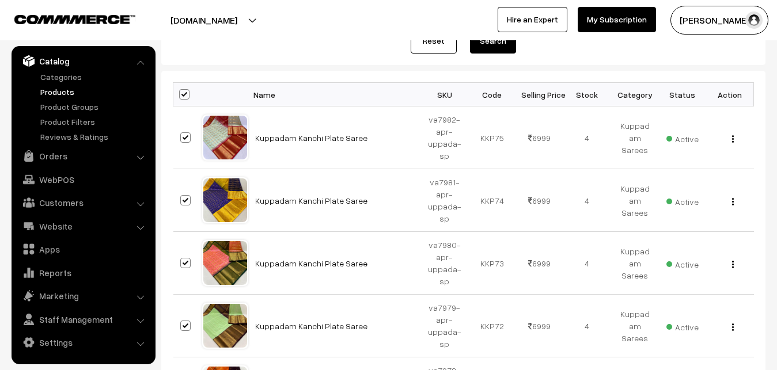
checkbox input "true"
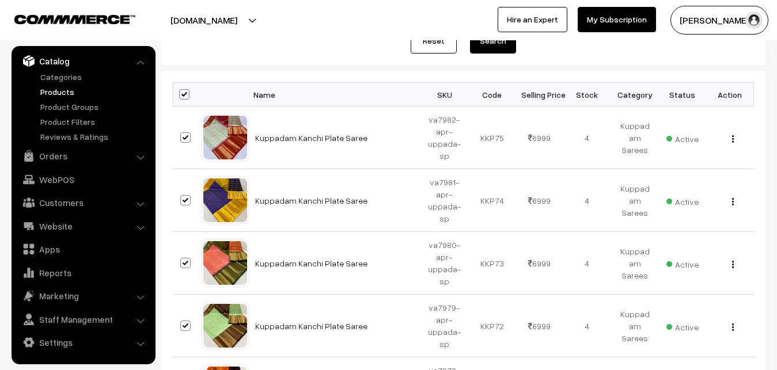
checkbox input "true"
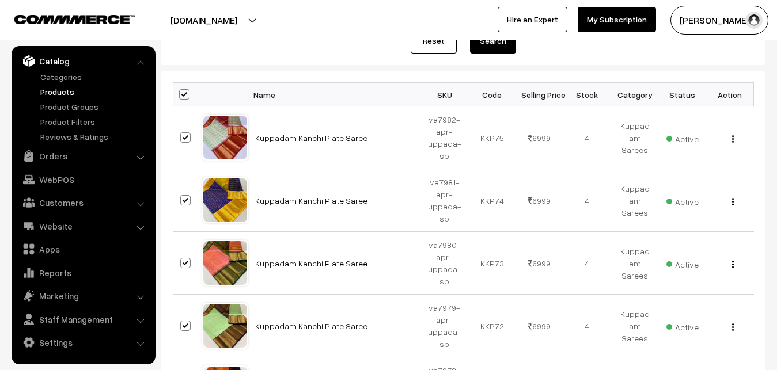
checkbox input "true"
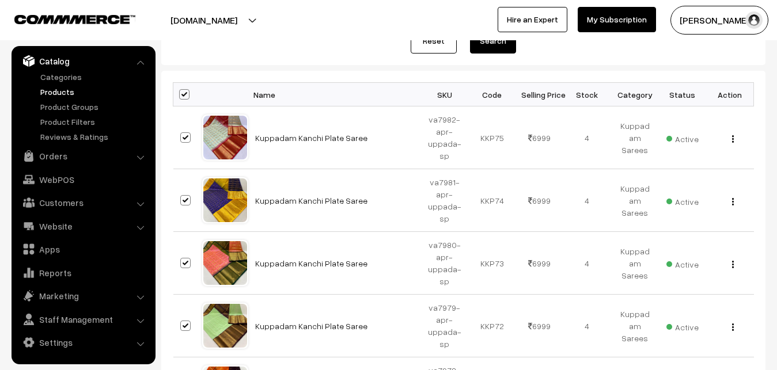
checkbox input "true"
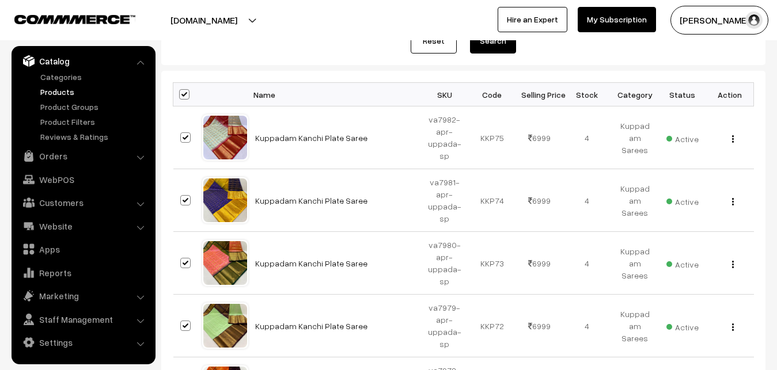
checkbox input "true"
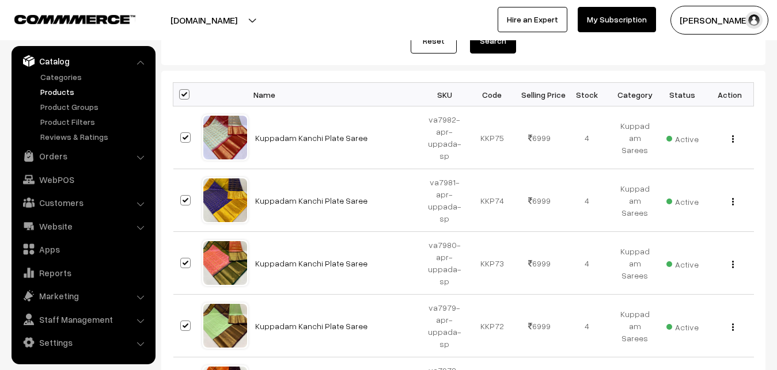
checkbox input "true"
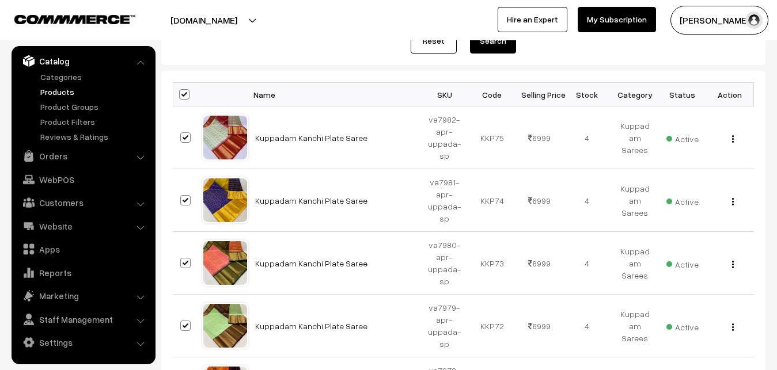
checkbox input "true"
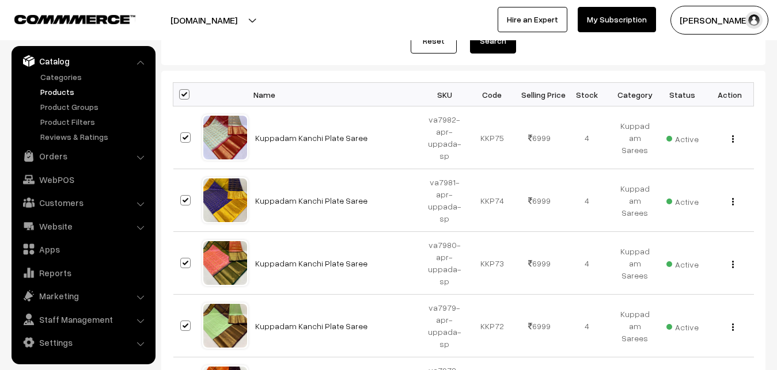
checkbox input "true"
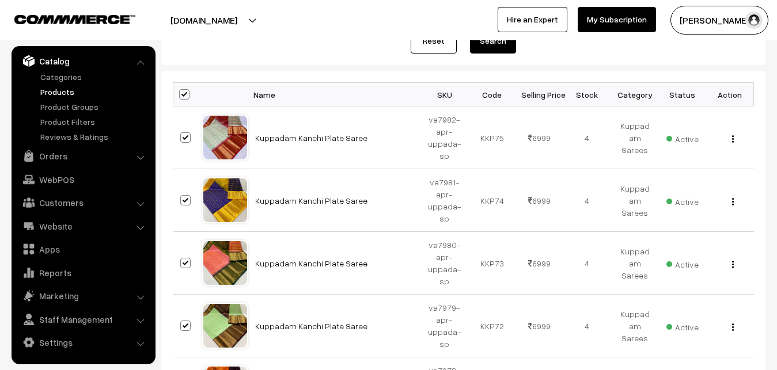
checkbox input "true"
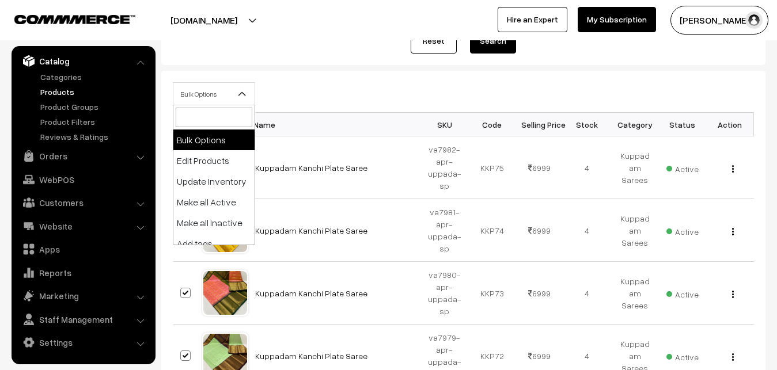
click at [245, 95] on b at bounding box center [242, 94] width 12 height 12
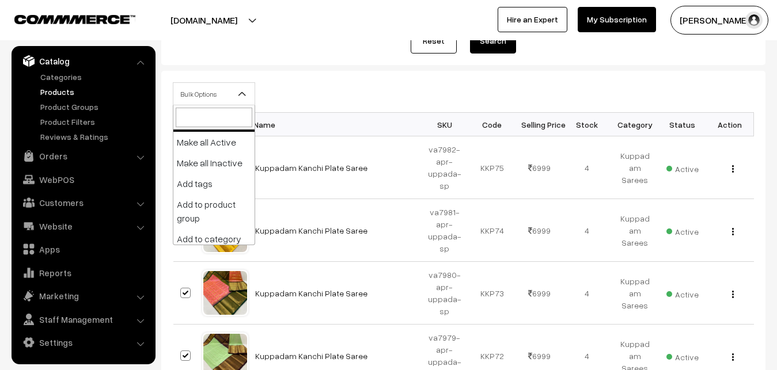
scroll to position [99, 0]
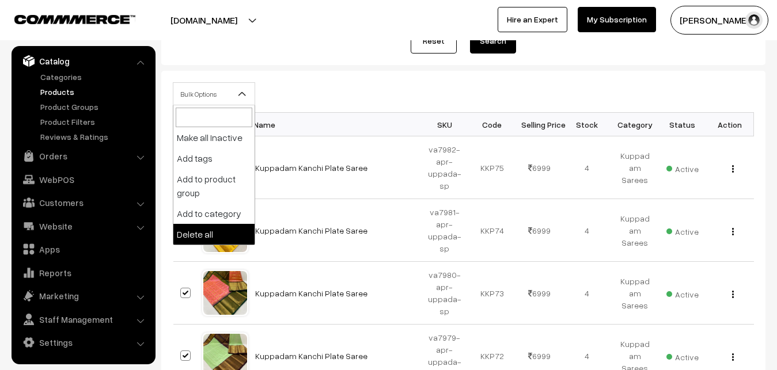
select select "delete"
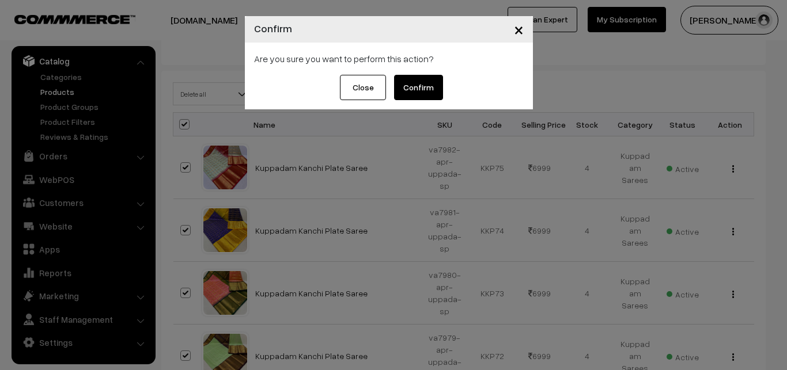
click at [432, 94] on button "Confirm" at bounding box center [418, 87] width 49 height 25
click at [351, 92] on button "Close" at bounding box center [354, 87] width 46 height 25
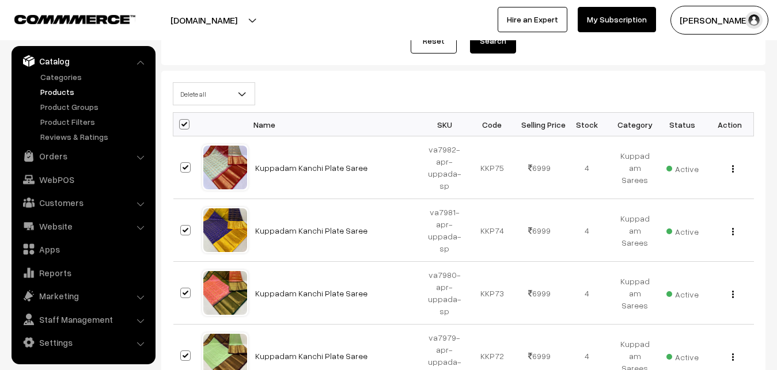
click at [65, 94] on link "Products" at bounding box center [94, 92] width 114 height 12
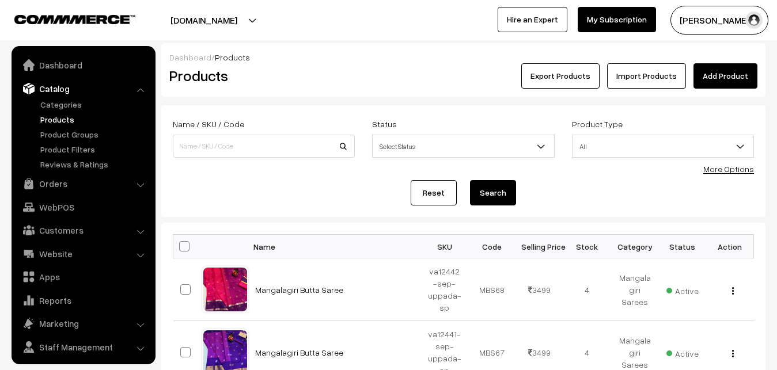
scroll to position [28, 0]
